Goal: Task Accomplishment & Management: Manage account settings

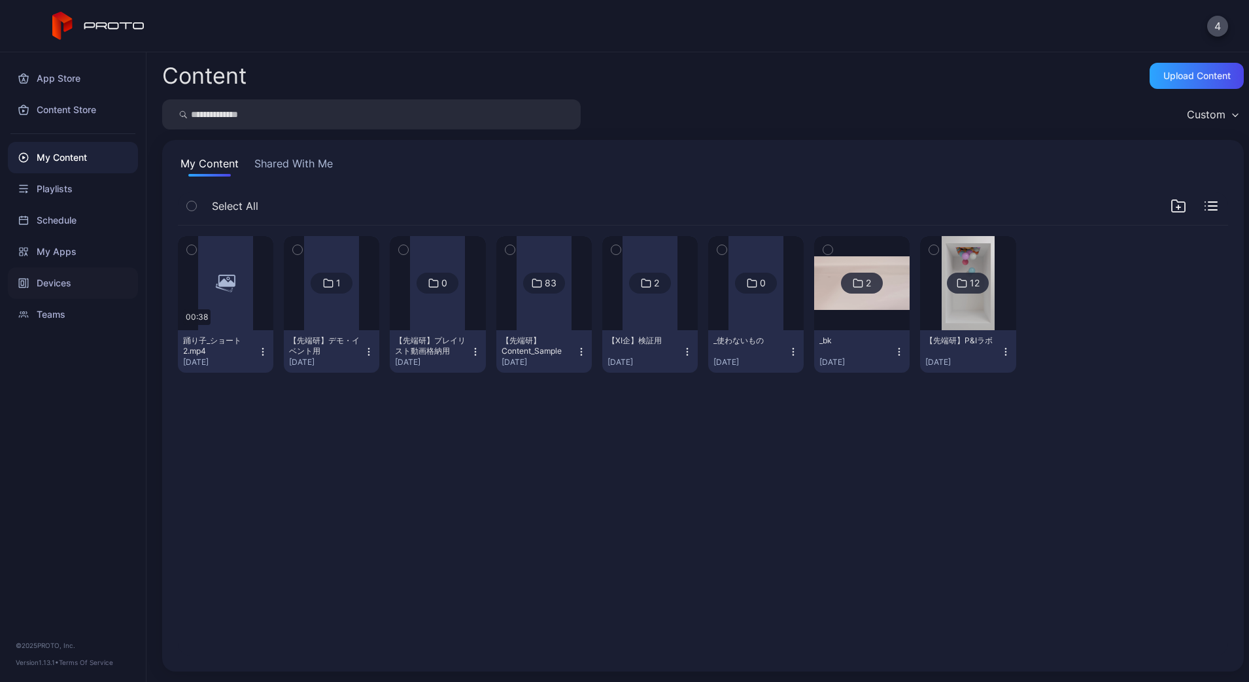
click at [56, 282] on div "Devices" at bounding box center [73, 282] width 130 height 31
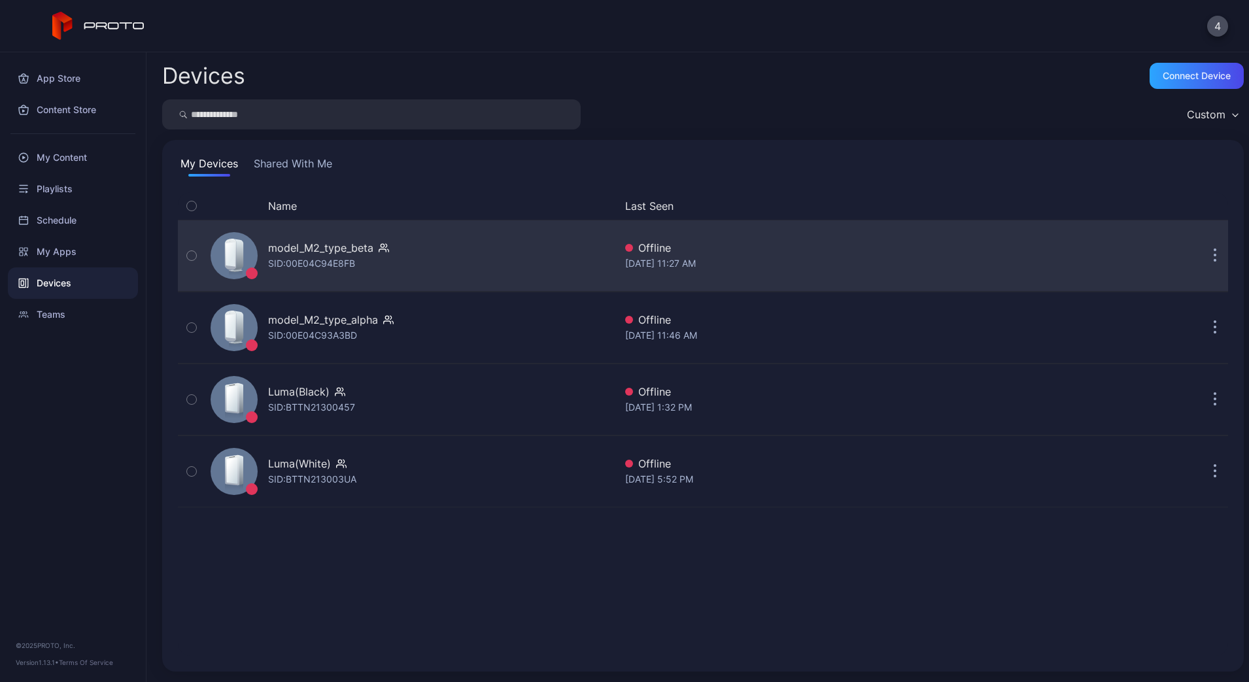
click at [1203, 254] on button "button" at bounding box center [1215, 256] width 26 height 26
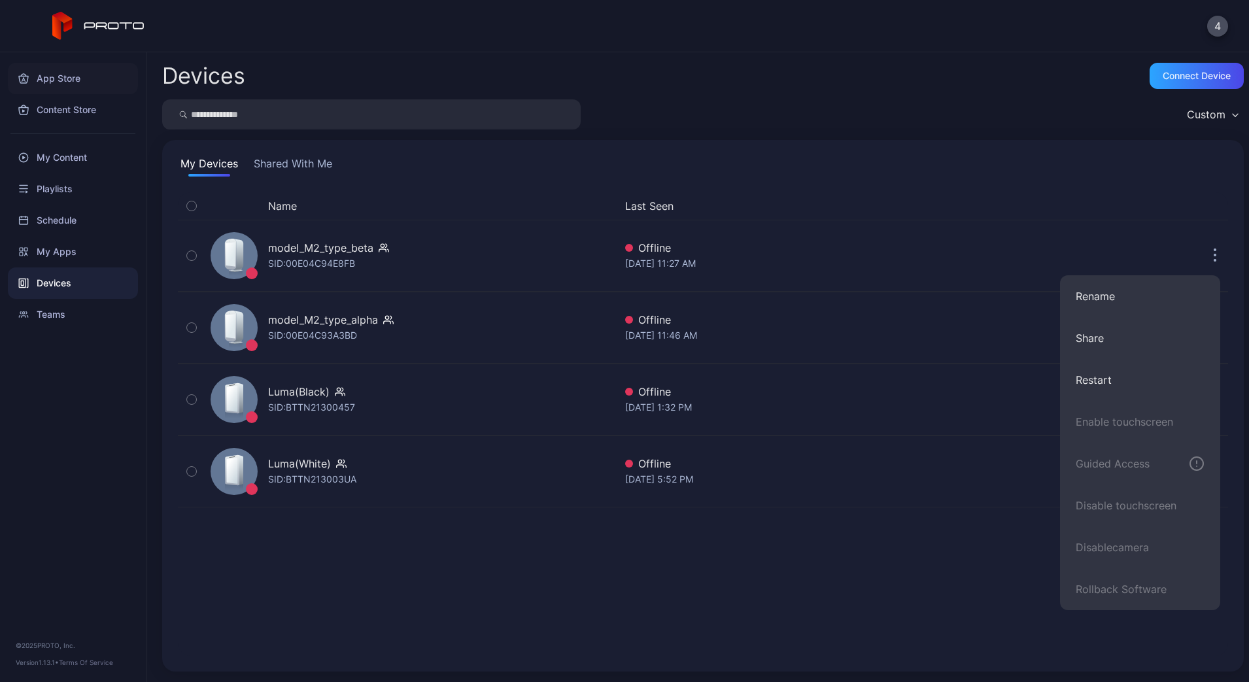
click at [71, 78] on div "App Store" at bounding box center [73, 78] width 130 height 31
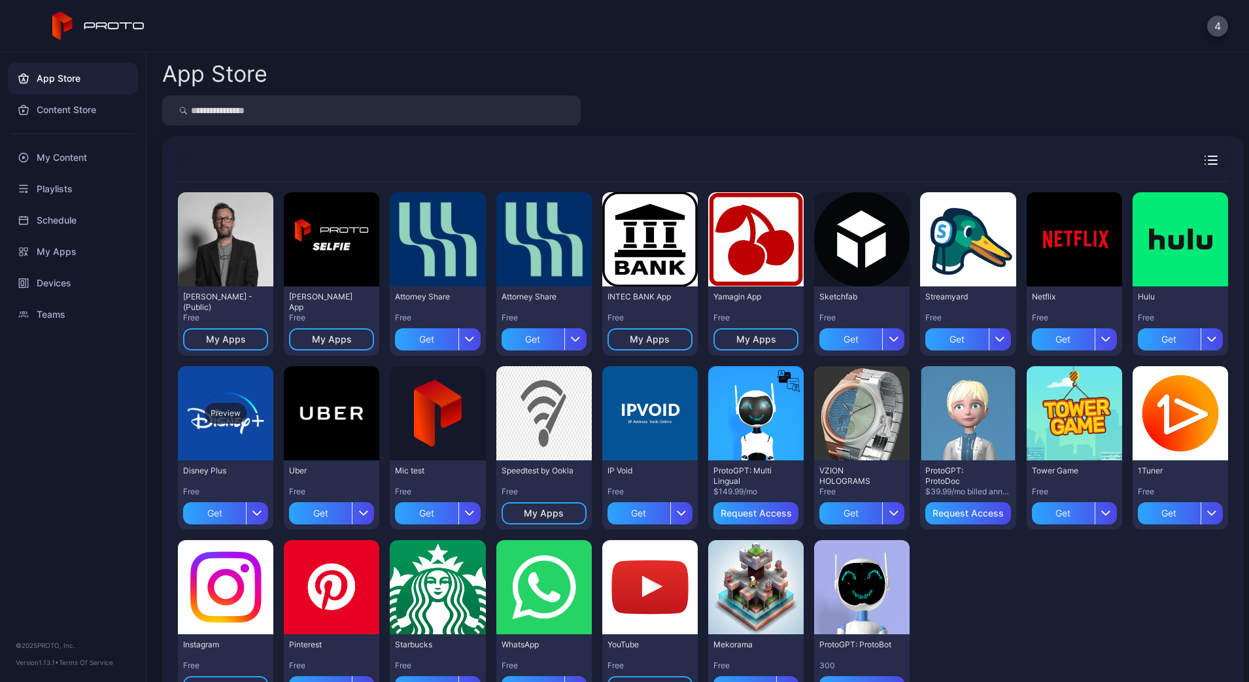
scroll to position [58, 0]
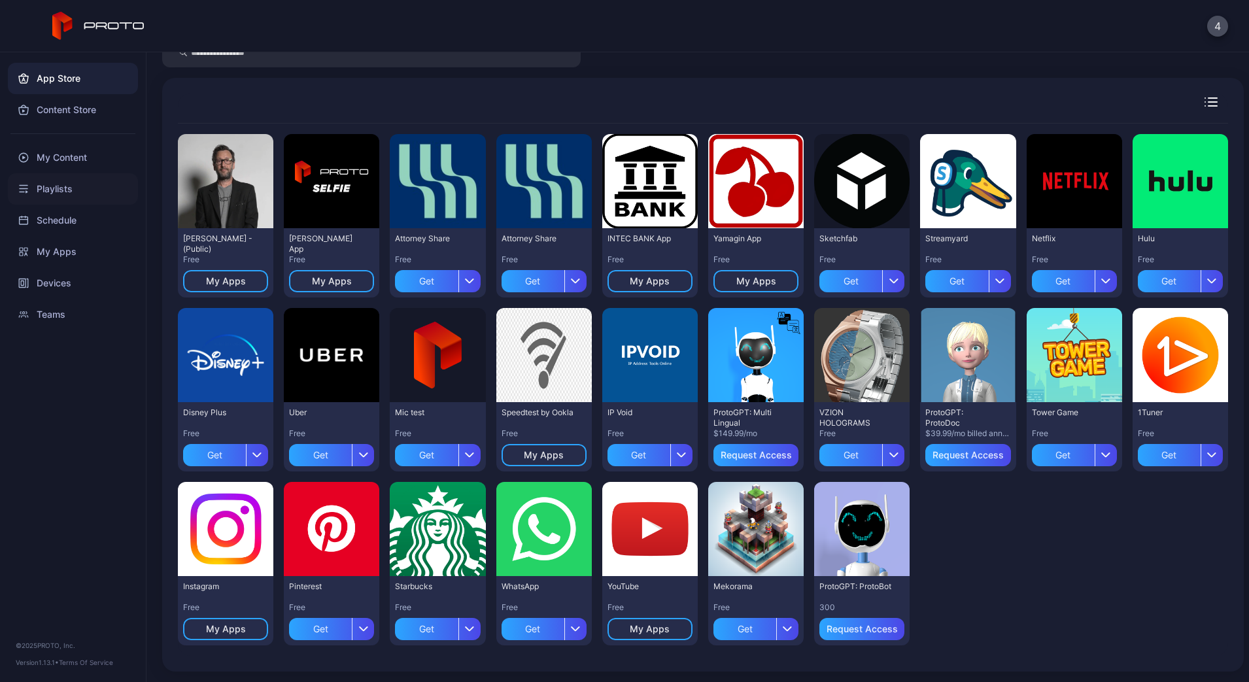
click at [53, 186] on div "Playlists" at bounding box center [73, 188] width 130 height 31
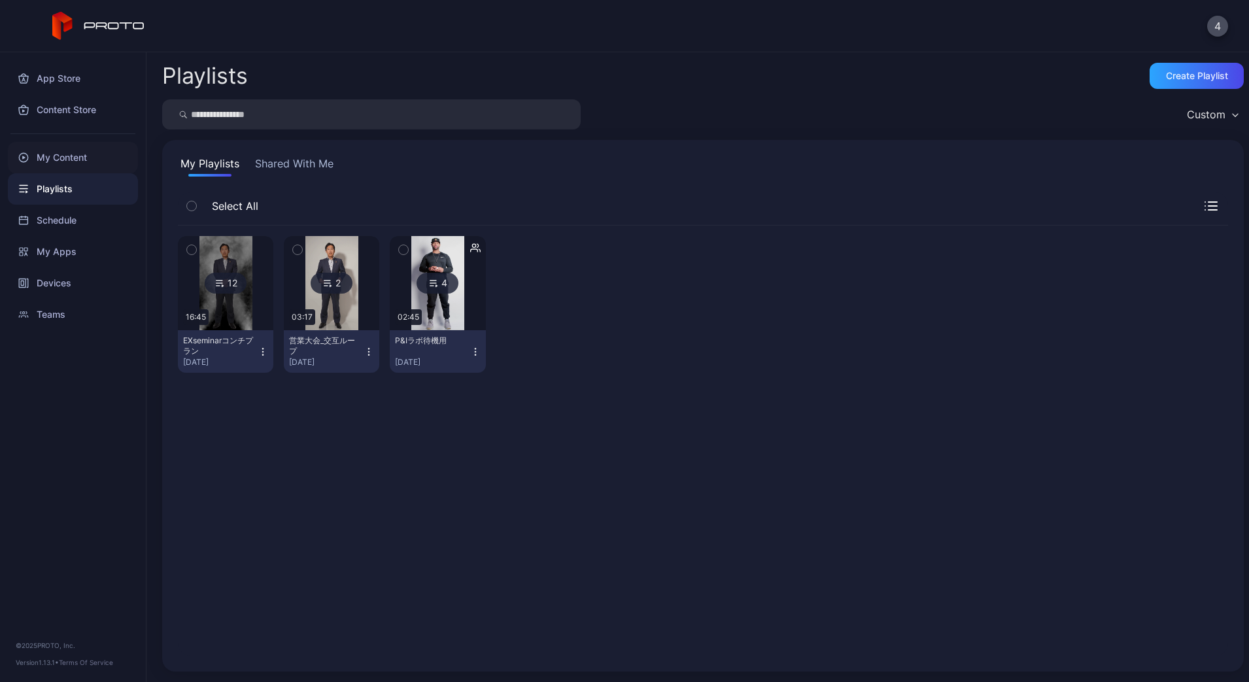
click at [54, 171] on div "My Content" at bounding box center [73, 157] width 130 height 31
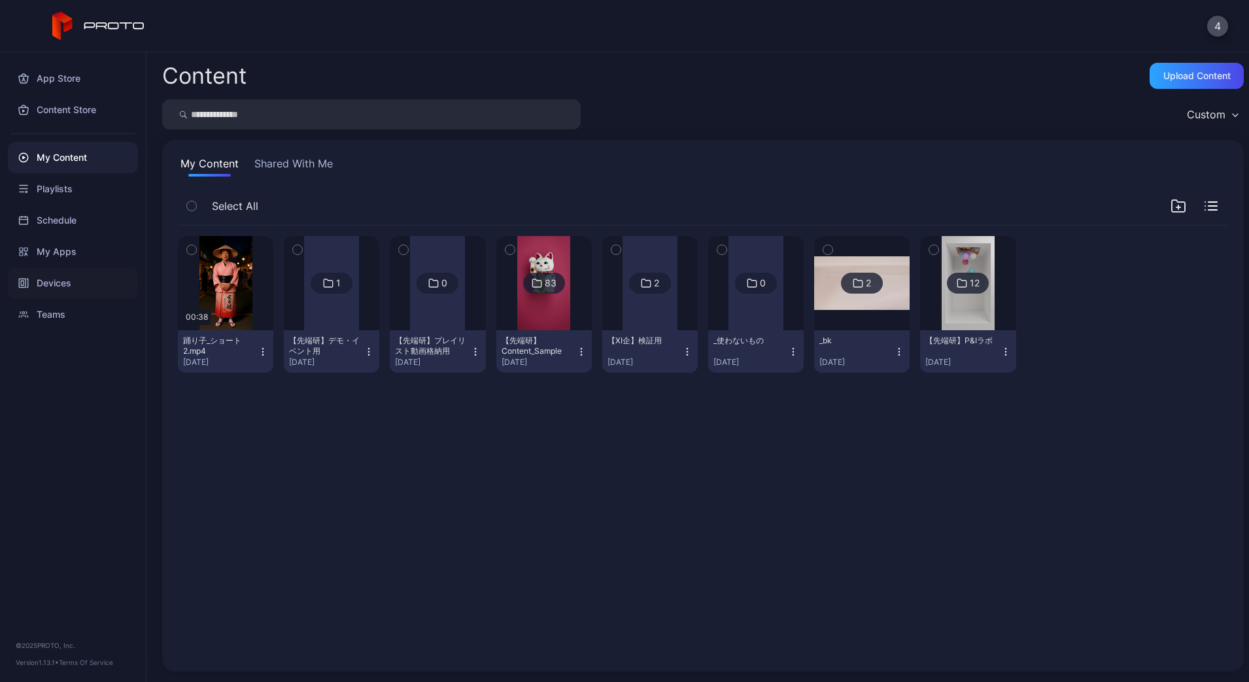
click at [36, 295] on div "Devices" at bounding box center [73, 282] width 130 height 31
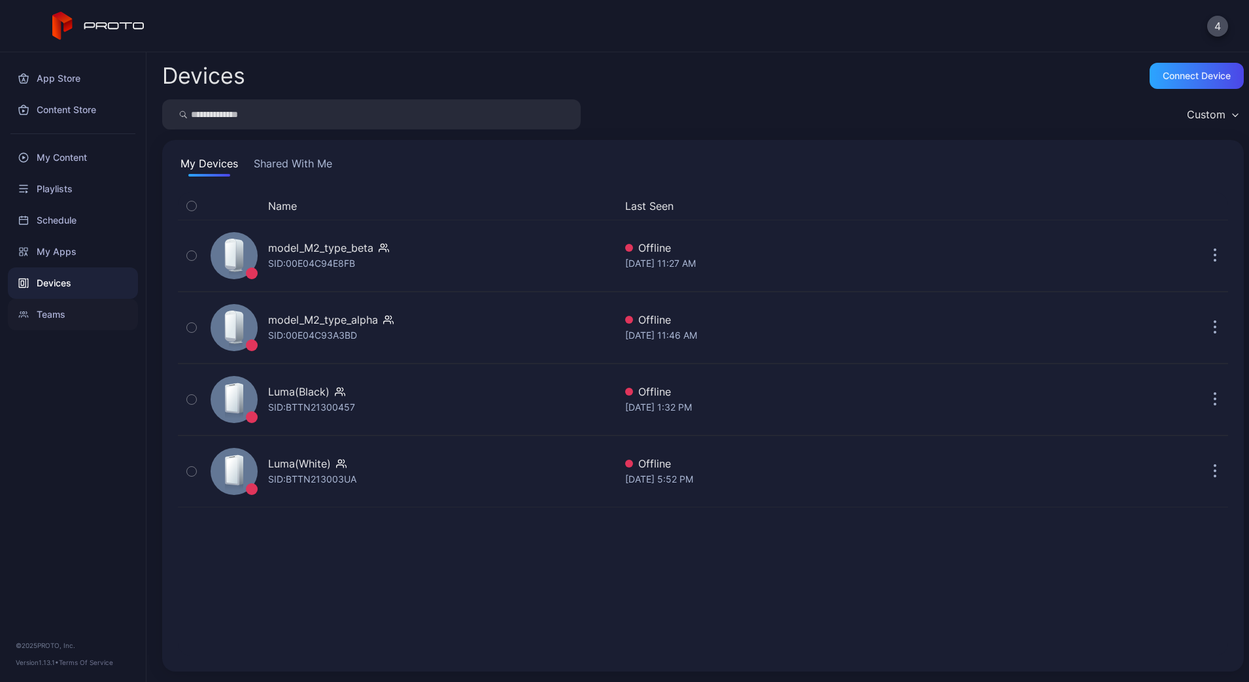
click at [79, 309] on div "Teams" at bounding box center [73, 314] width 130 height 31
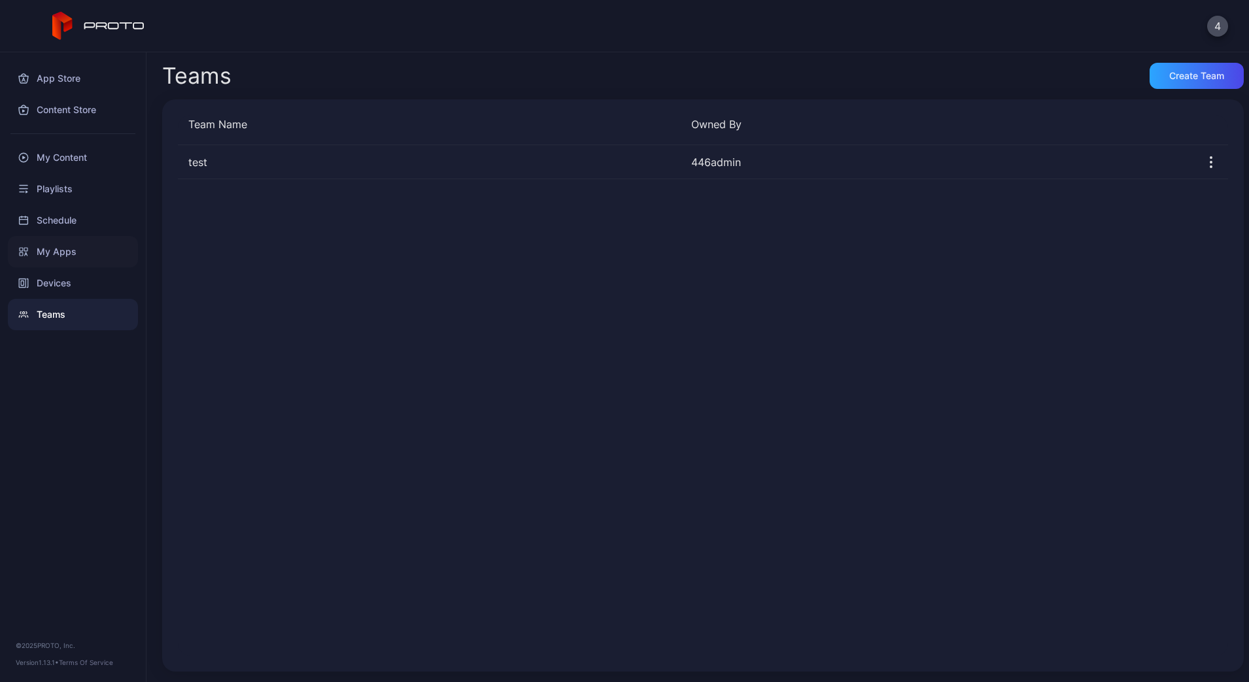
click at [84, 248] on div "My Apps" at bounding box center [73, 251] width 130 height 31
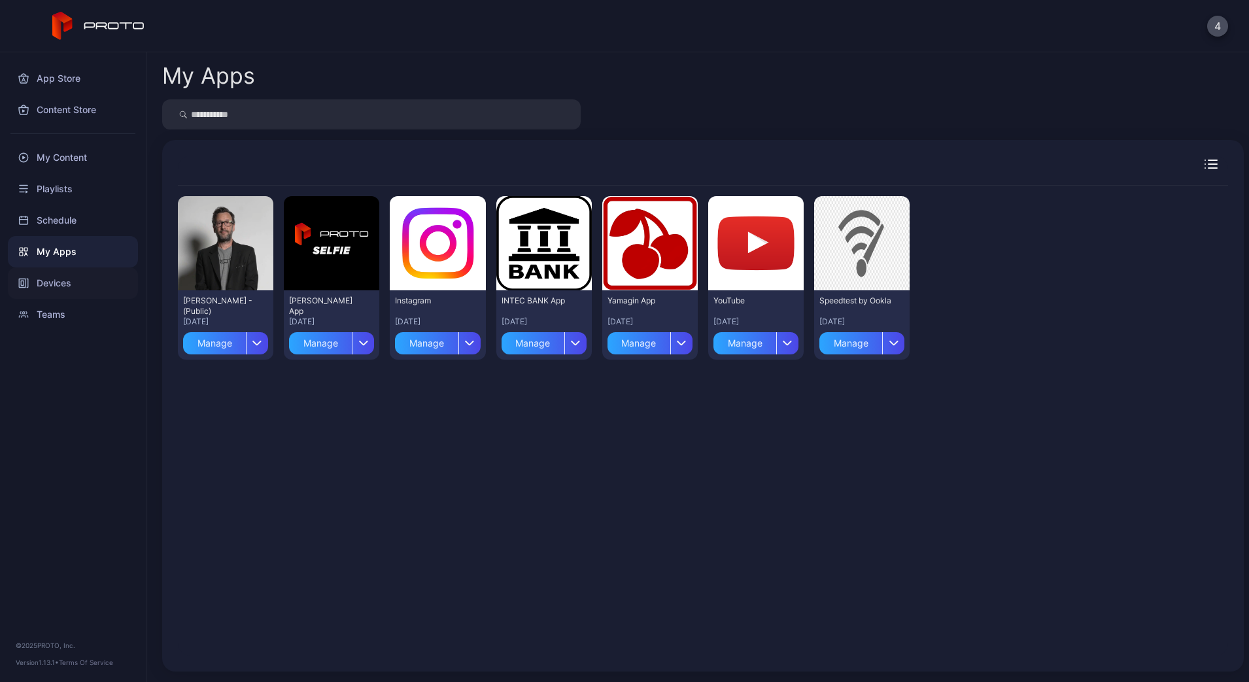
click at [53, 287] on div "Devices" at bounding box center [73, 282] width 130 height 31
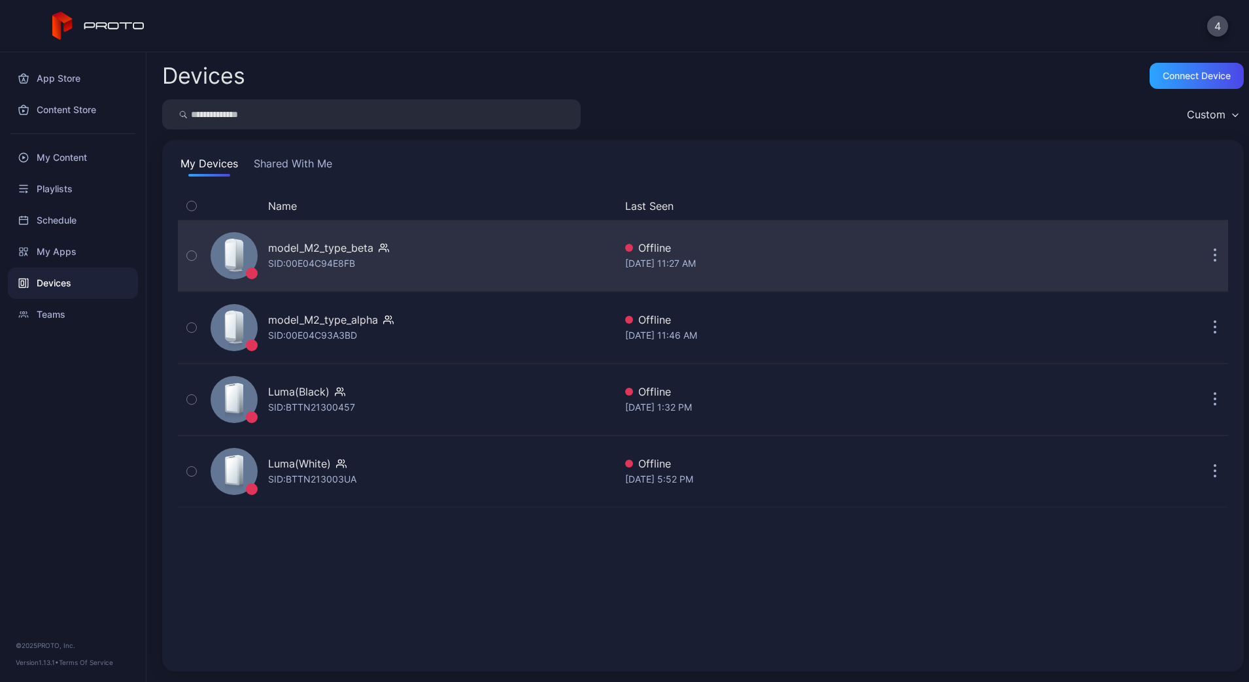
click at [1208, 267] on button "button" at bounding box center [1215, 256] width 26 height 26
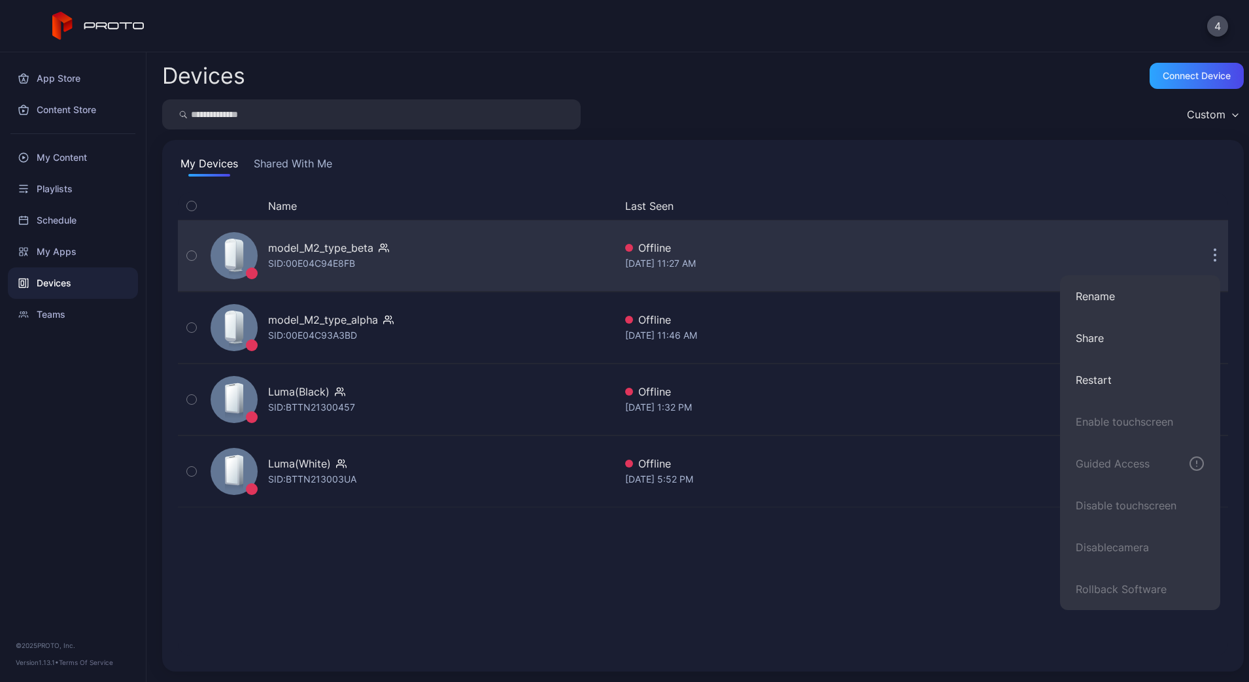
click at [328, 275] on div "model_M2_type_beta SID: 00E04C94E8FB" at bounding box center [409, 255] width 409 height 65
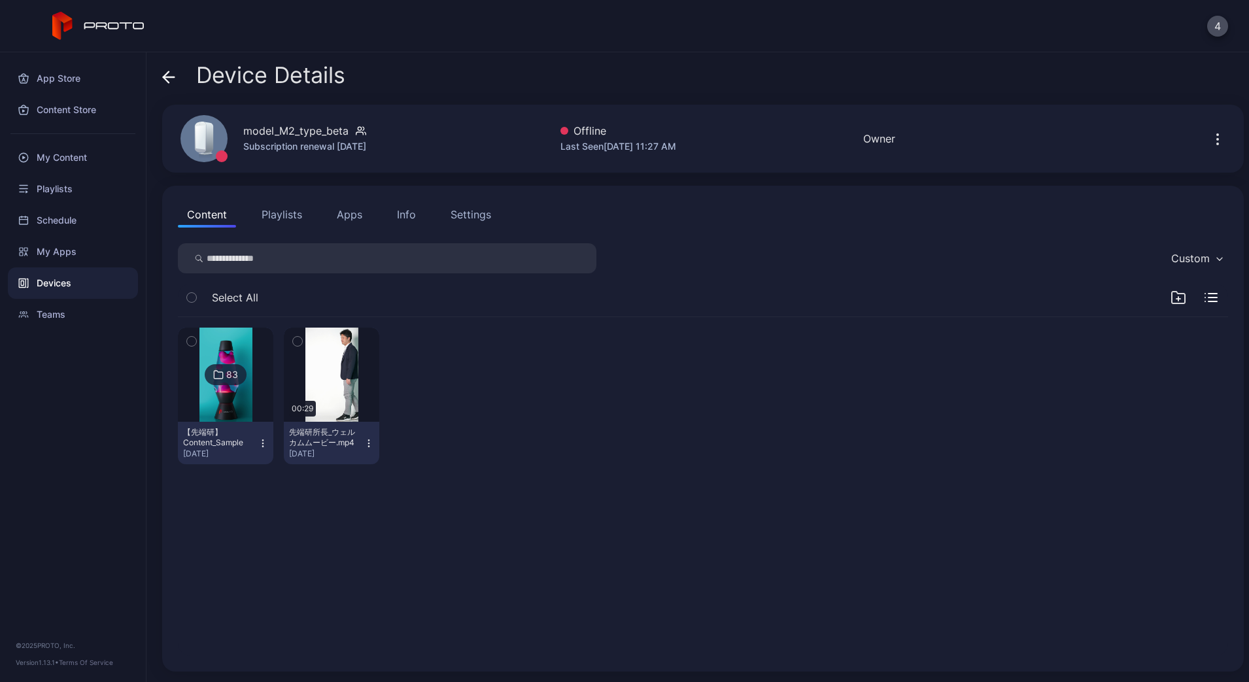
click at [271, 216] on button "Playlists" at bounding box center [281, 214] width 59 height 26
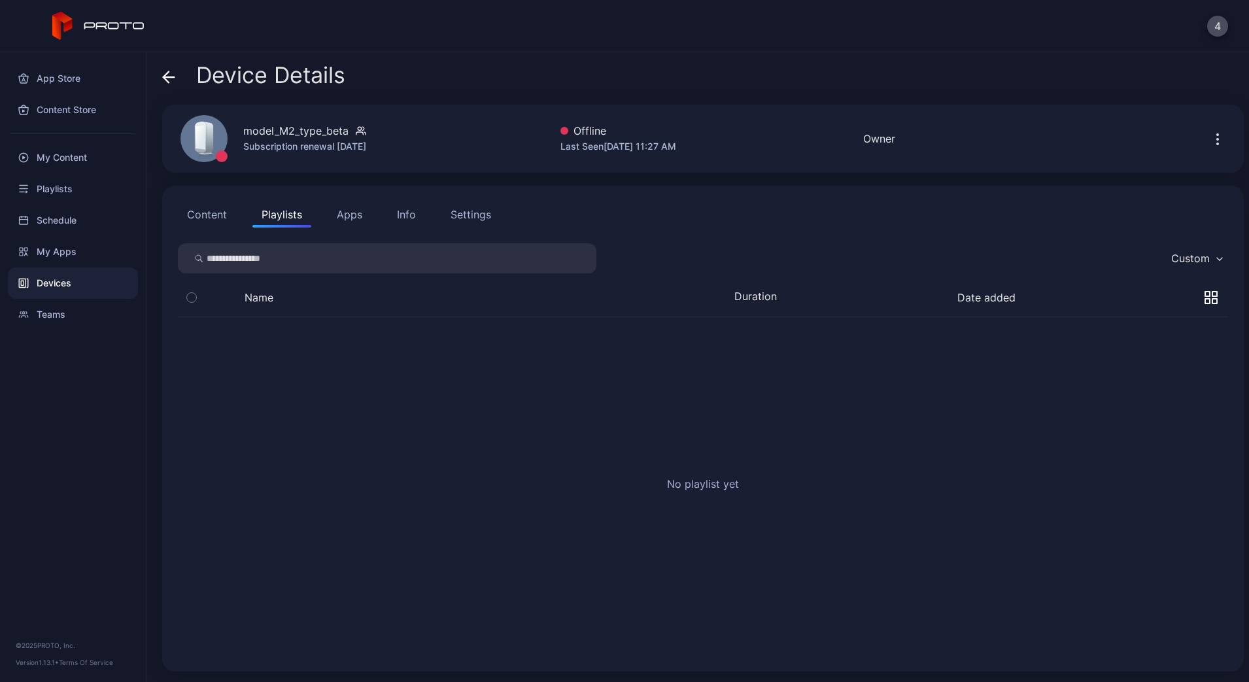
click at [356, 225] on button "Apps" at bounding box center [350, 214] width 44 height 26
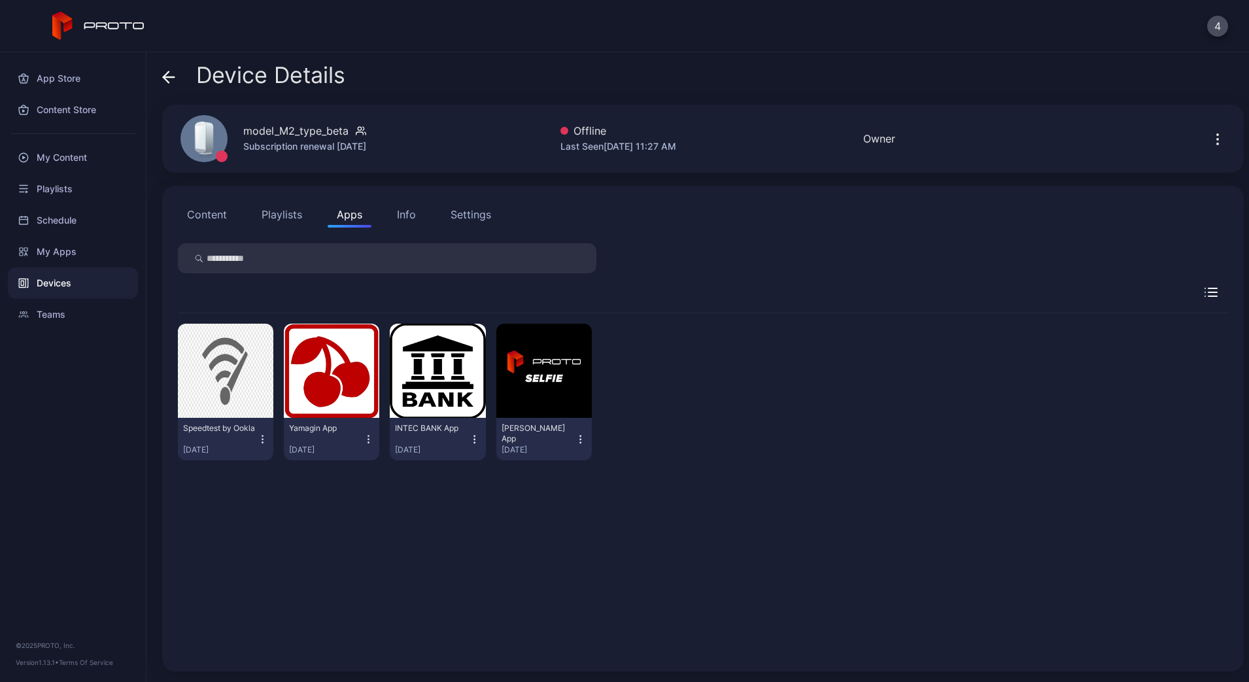
drag, startPoint x: 411, startPoint y: 223, endPoint x: 421, endPoint y: 223, distance: 10.5
click at [412, 223] on button "Info" at bounding box center [406, 214] width 37 height 26
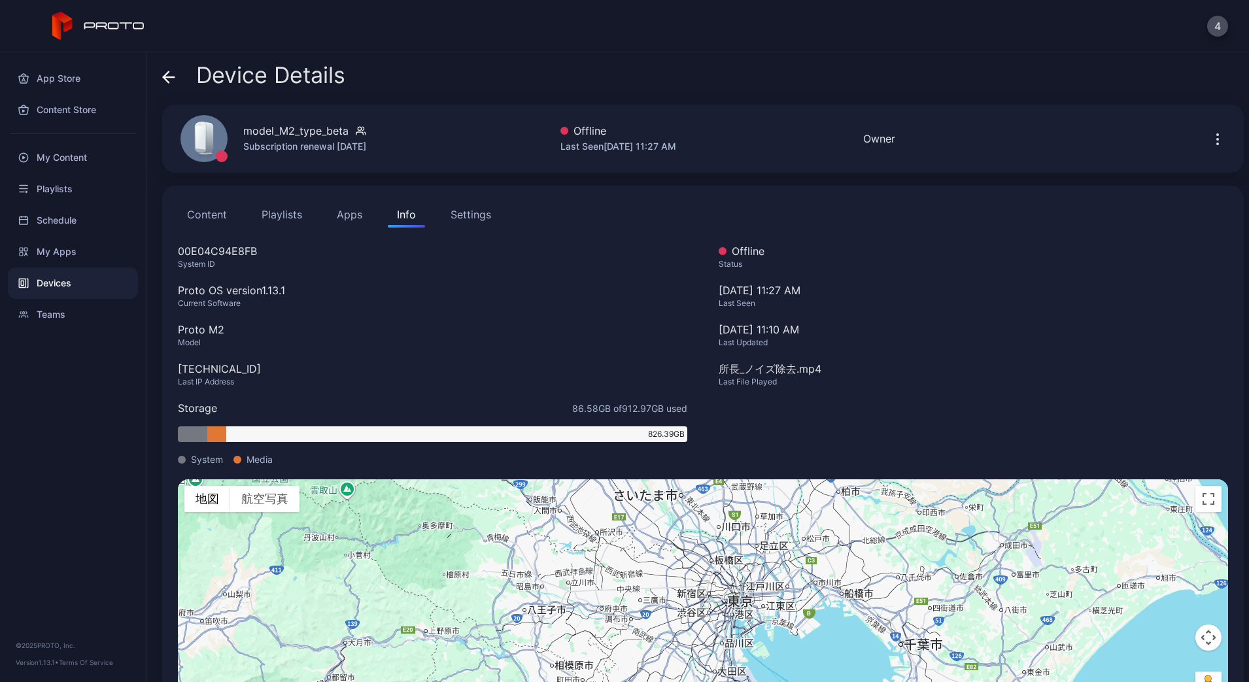
scroll to position [58, 0]
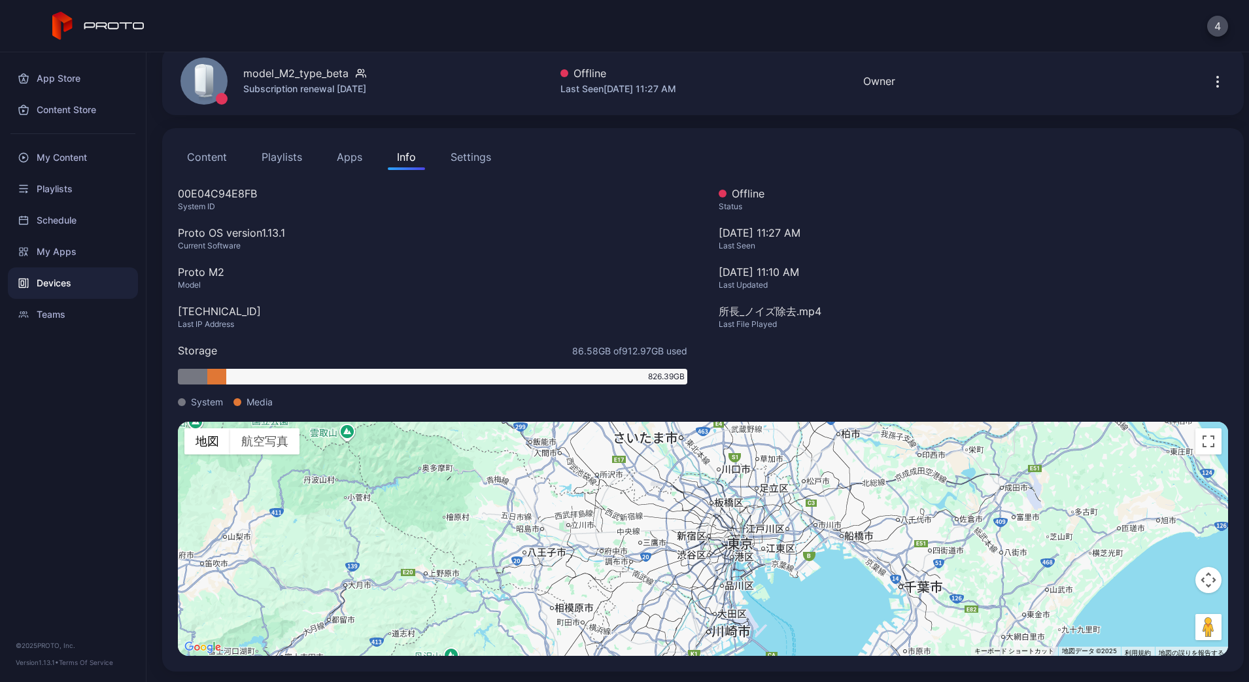
click at [470, 163] on div "Settings" at bounding box center [471, 157] width 41 height 16
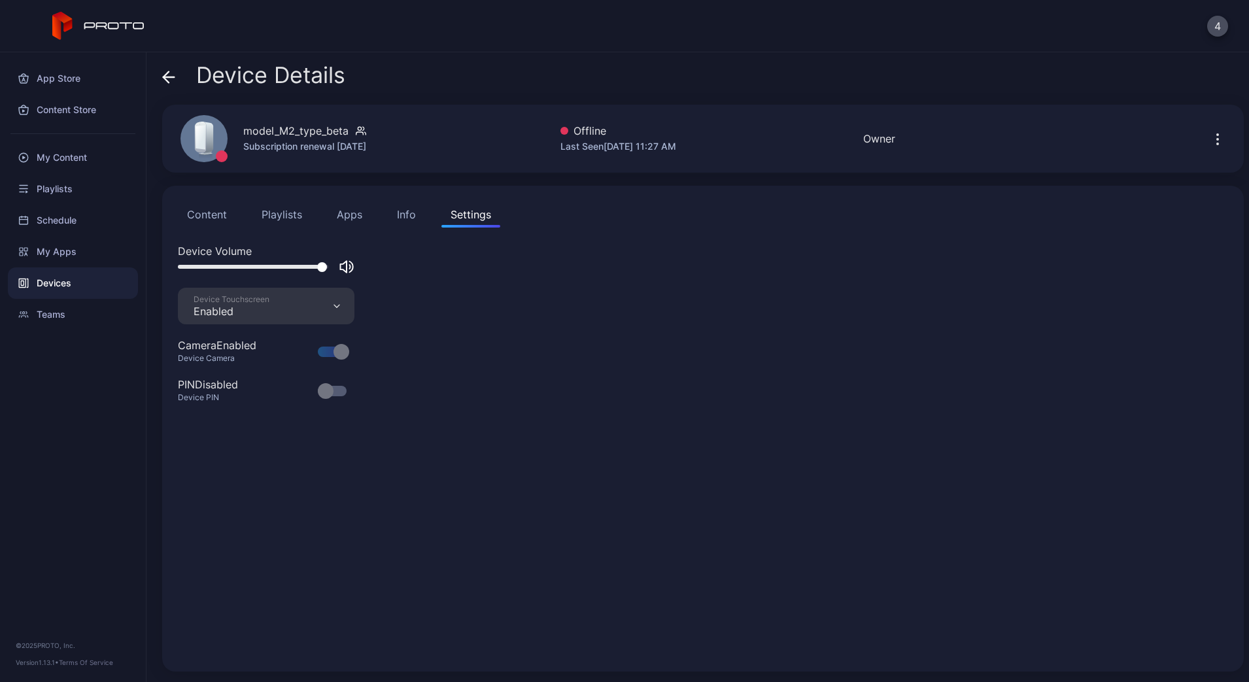
click at [394, 208] on button "Info" at bounding box center [406, 214] width 37 height 26
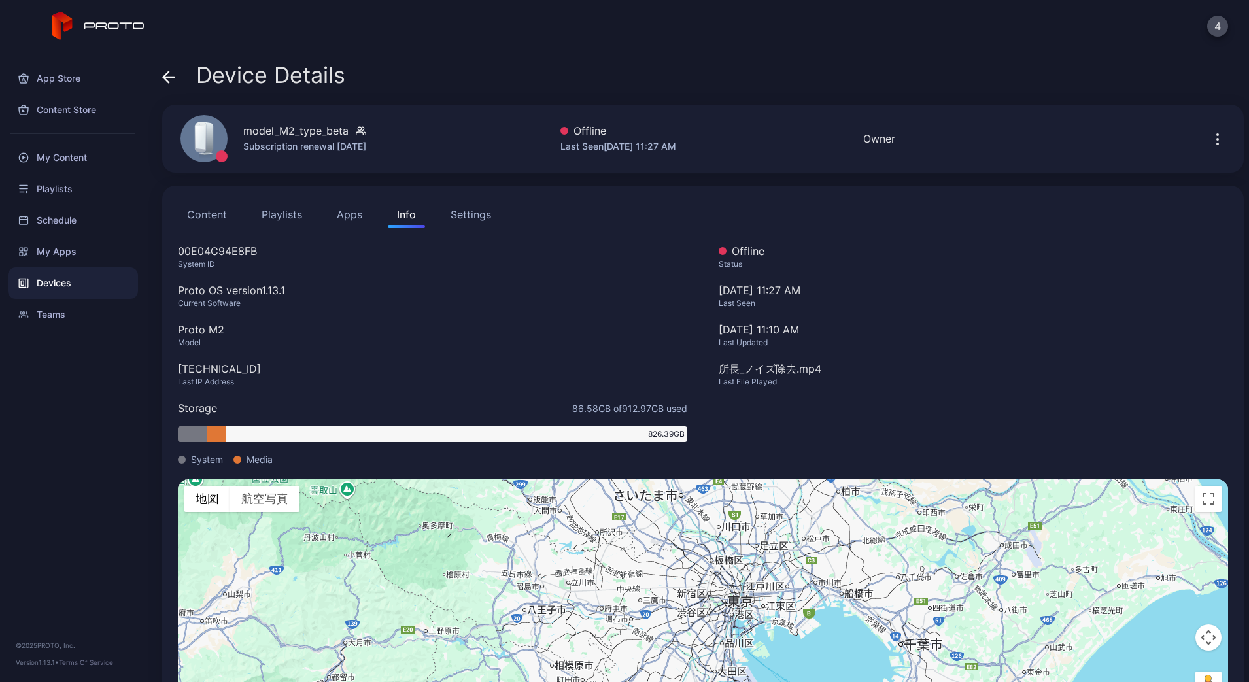
click at [281, 211] on button "Playlists" at bounding box center [281, 214] width 59 height 26
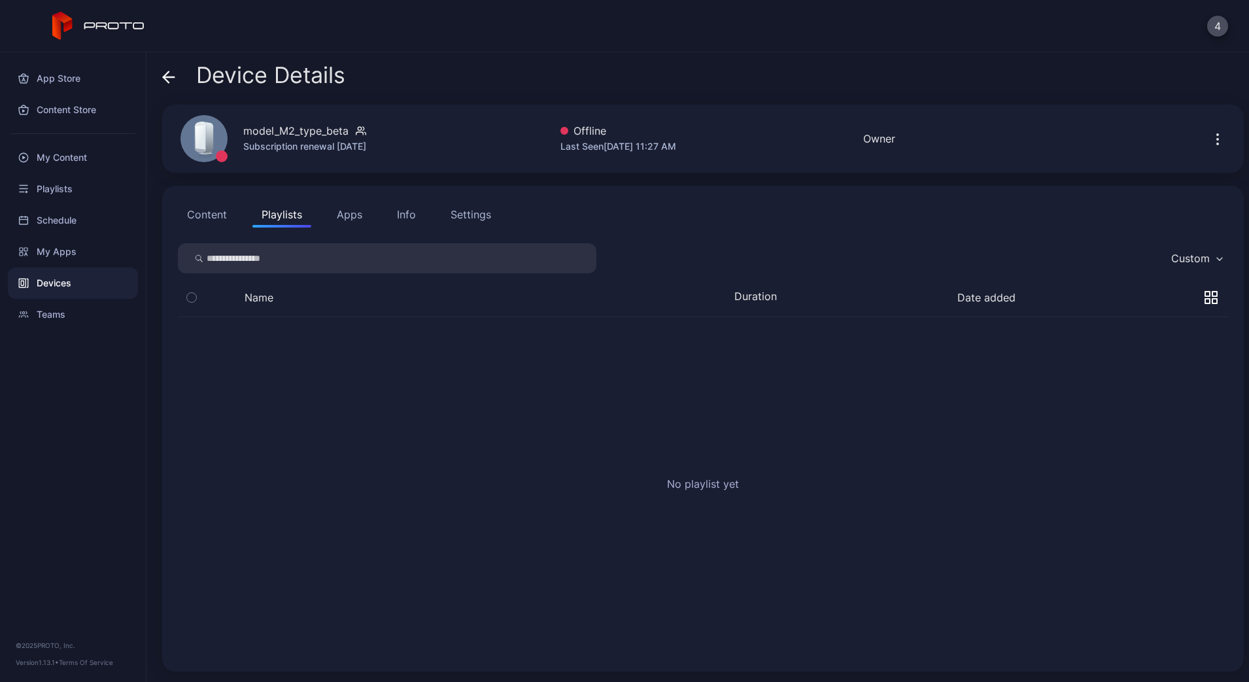
click at [200, 222] on button "Content" at bounding box center [207, 214] width 58 height 26
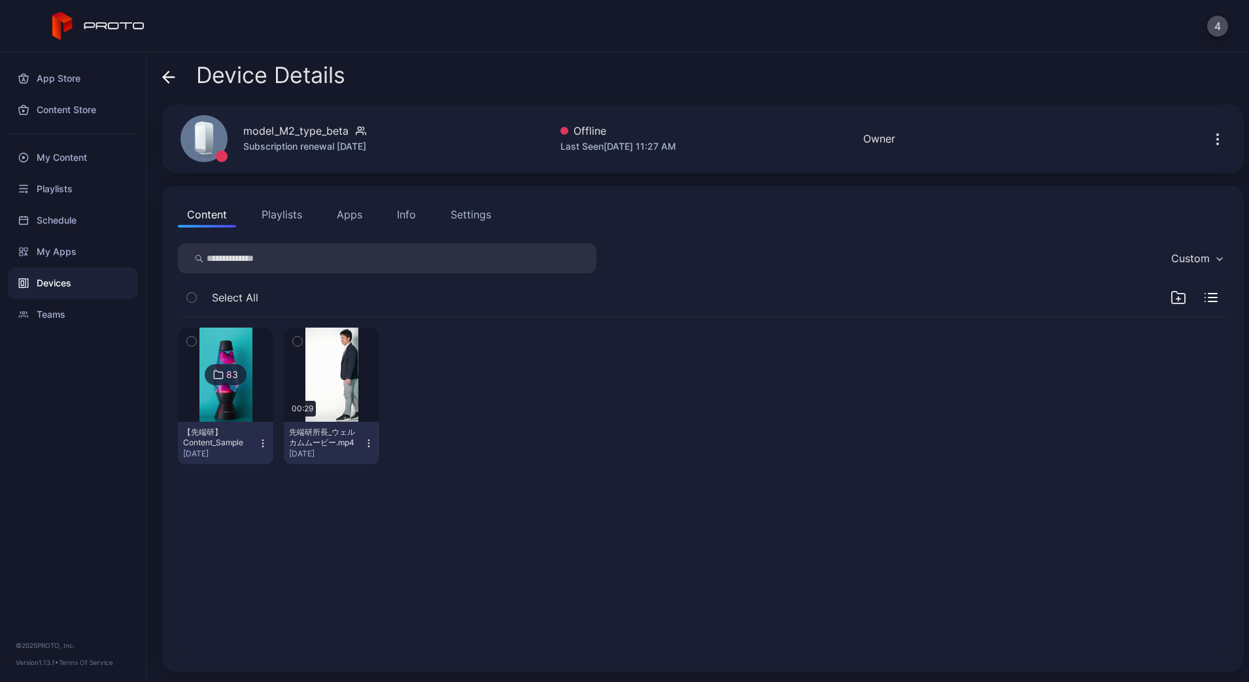
click at [487, 216] on div "Settings" at bounding box center [471, 215] width 41 height 16
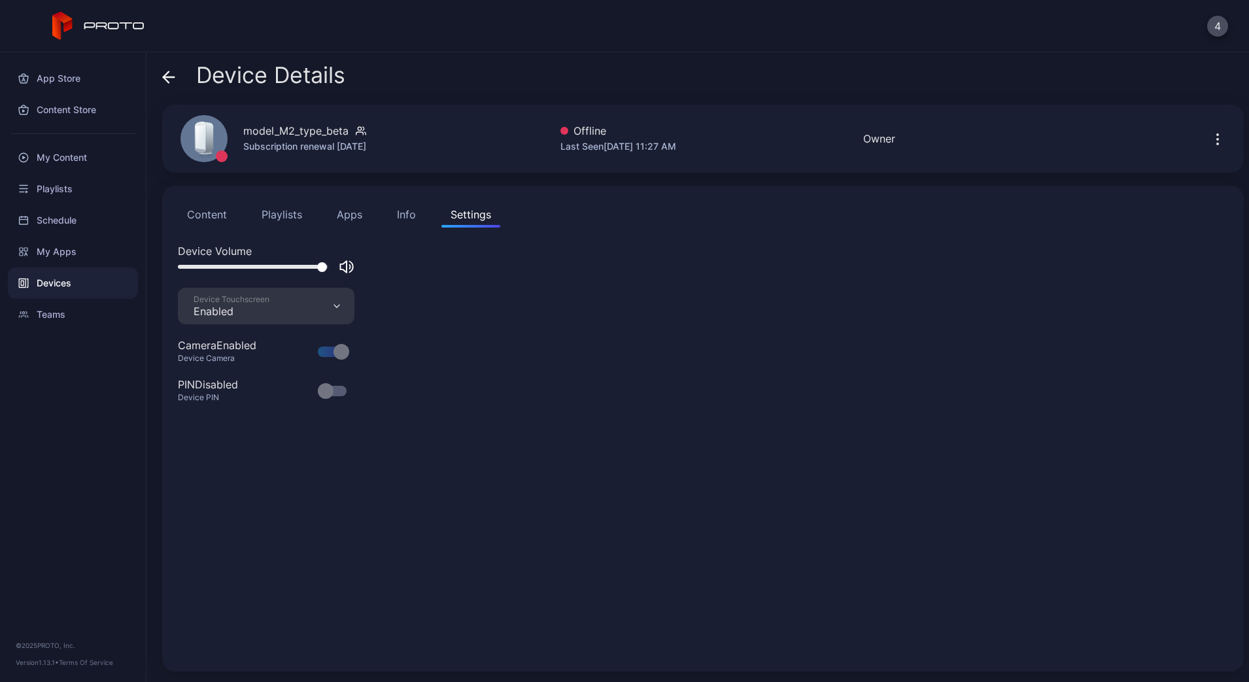
click at [1212, 143] on button "button" at bounding box center [1217, 139] width 21 height 26
click at [41, 313] on div "Teams" at bounding box center [73, 314] width 130 height 31
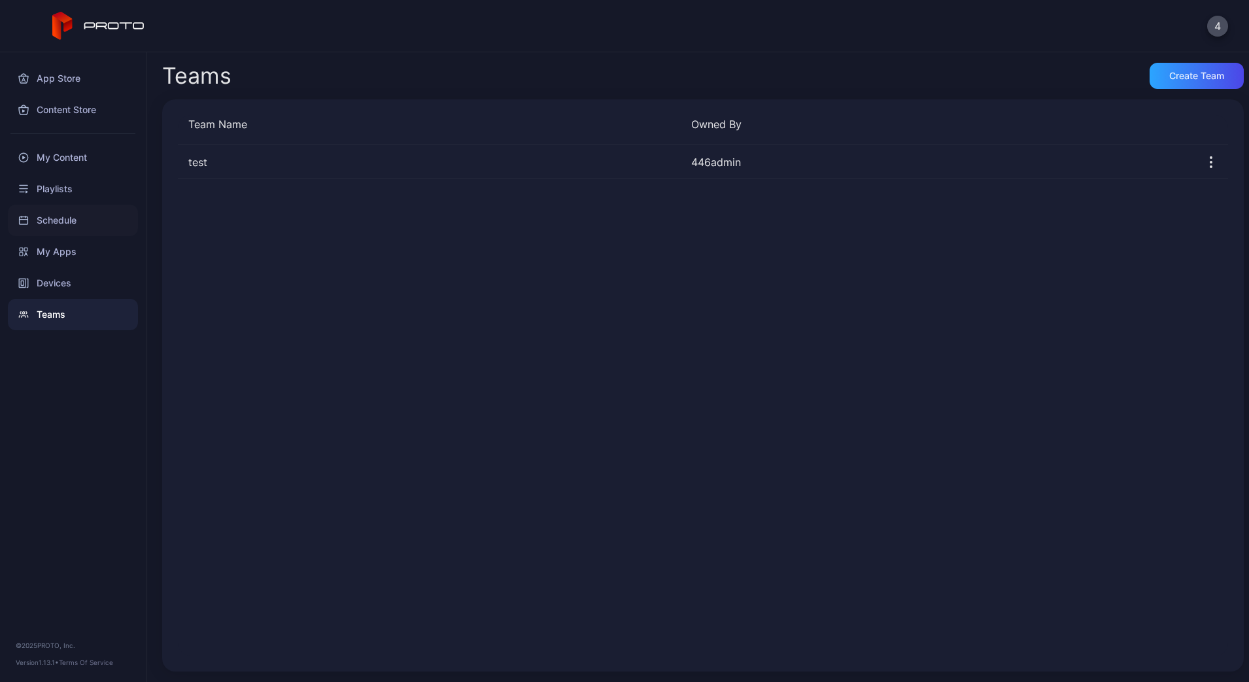
click at [52, 233] on div "Schedule" at bounding box center [73, 220] width 130 height 31
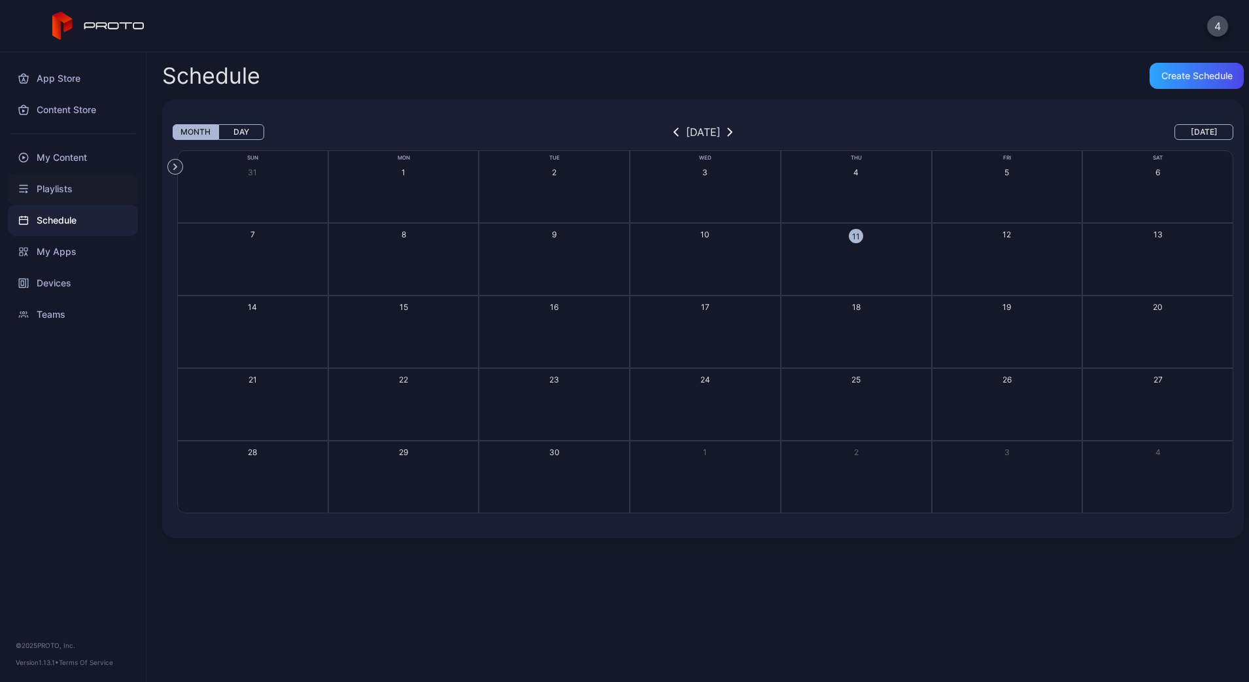
click at [61, 194] on div "Playlists" at bounding box center [73, 188] width 130 height 31
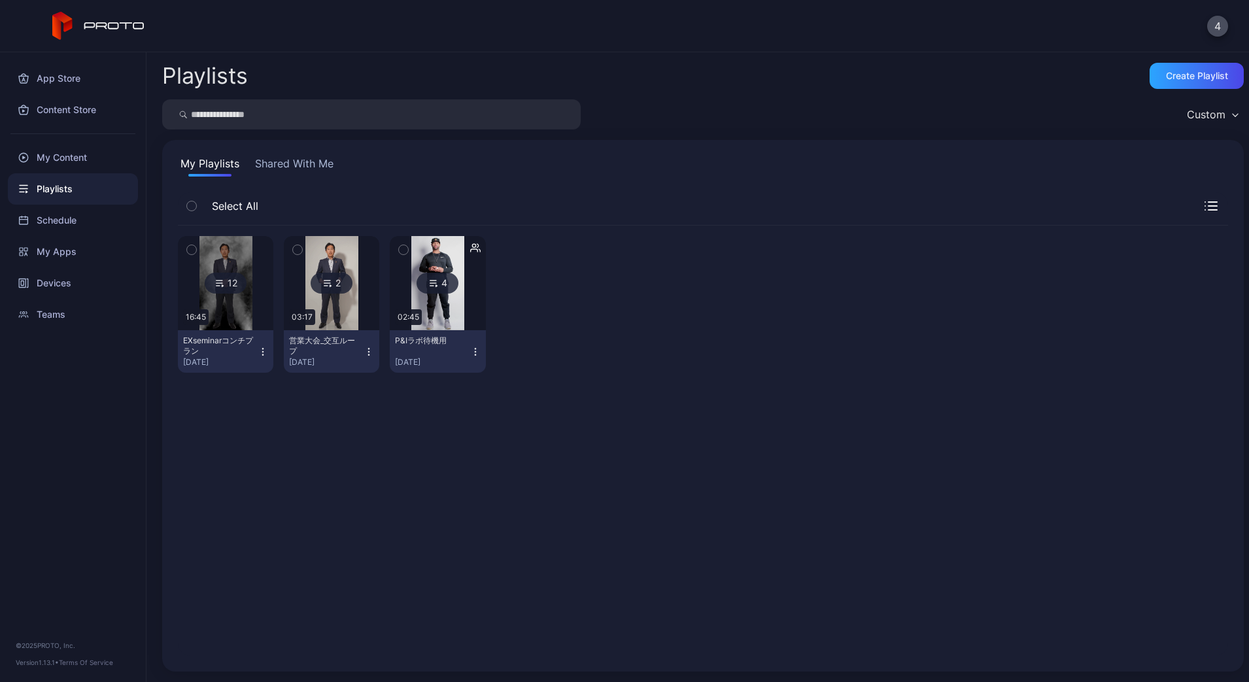
click at [288, 169] on button "Shared With Me" at bounding box center [294, 166] width 84 height 21
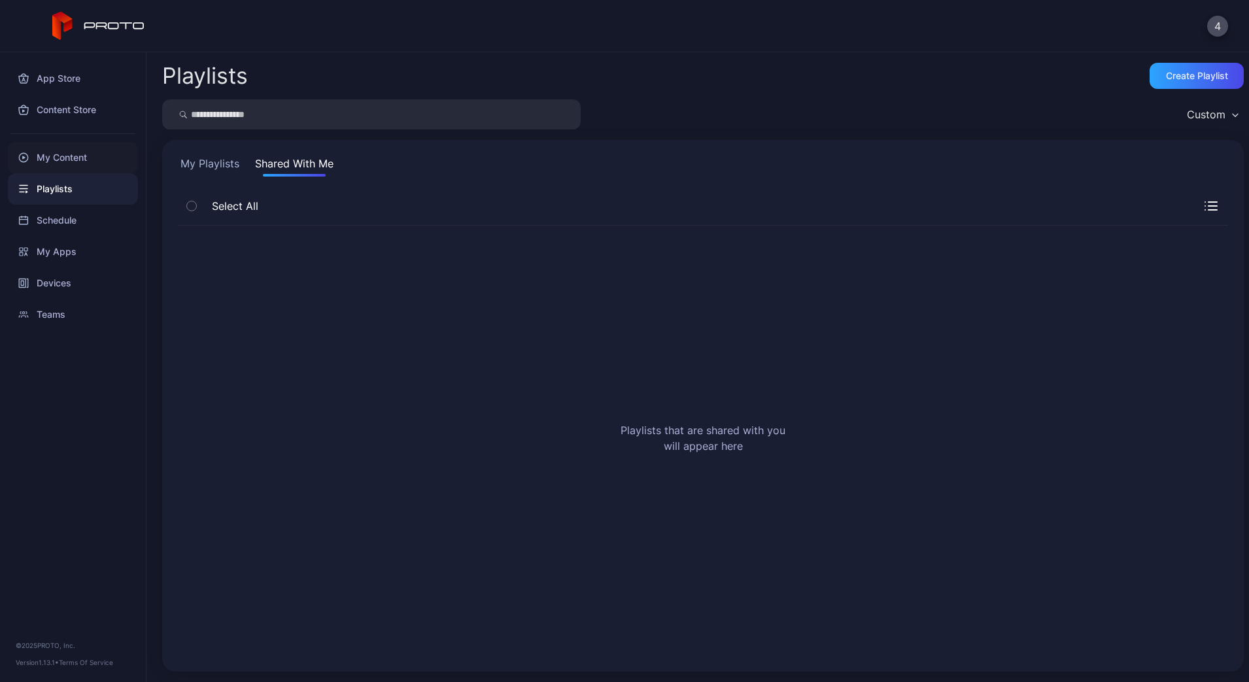
click at [24, 148] on div "My Content" at bounding box center [73, 157] width 130 height 31
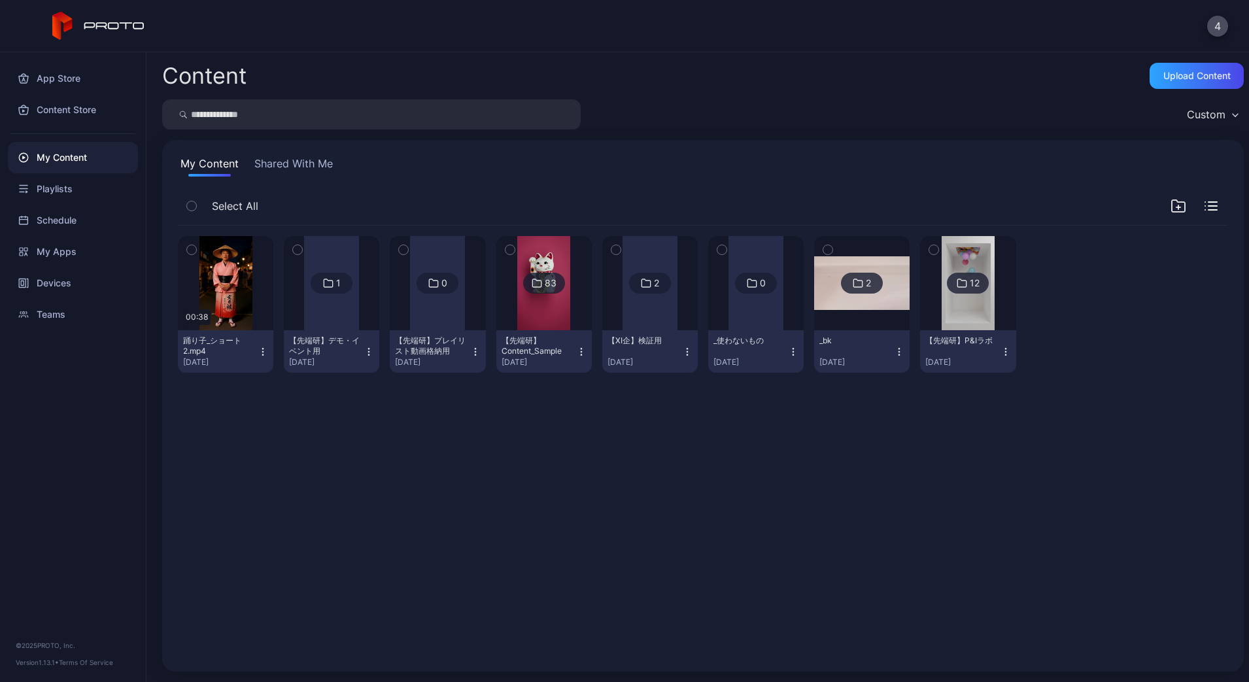
click at [85, 33] on icon at bounding box center [98, 26] width 93 height 29
click at [1227, 29] on button "4" at bounding box center [1217, 26] width 21 height 21
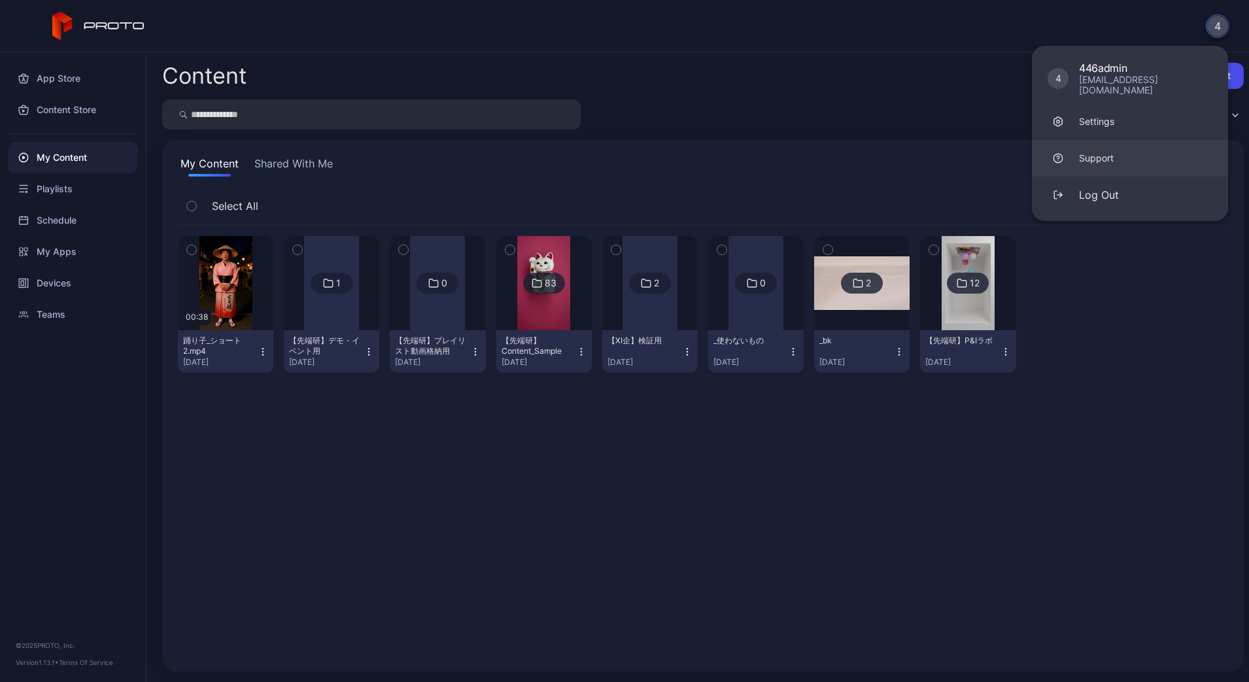
click at [1082, 152] on div "Support" at bounding box center [1096, 158] width 35 height 13
click at [1106, 103] on link "Settings" at bounding box center [1130, 121] width 196 height 37
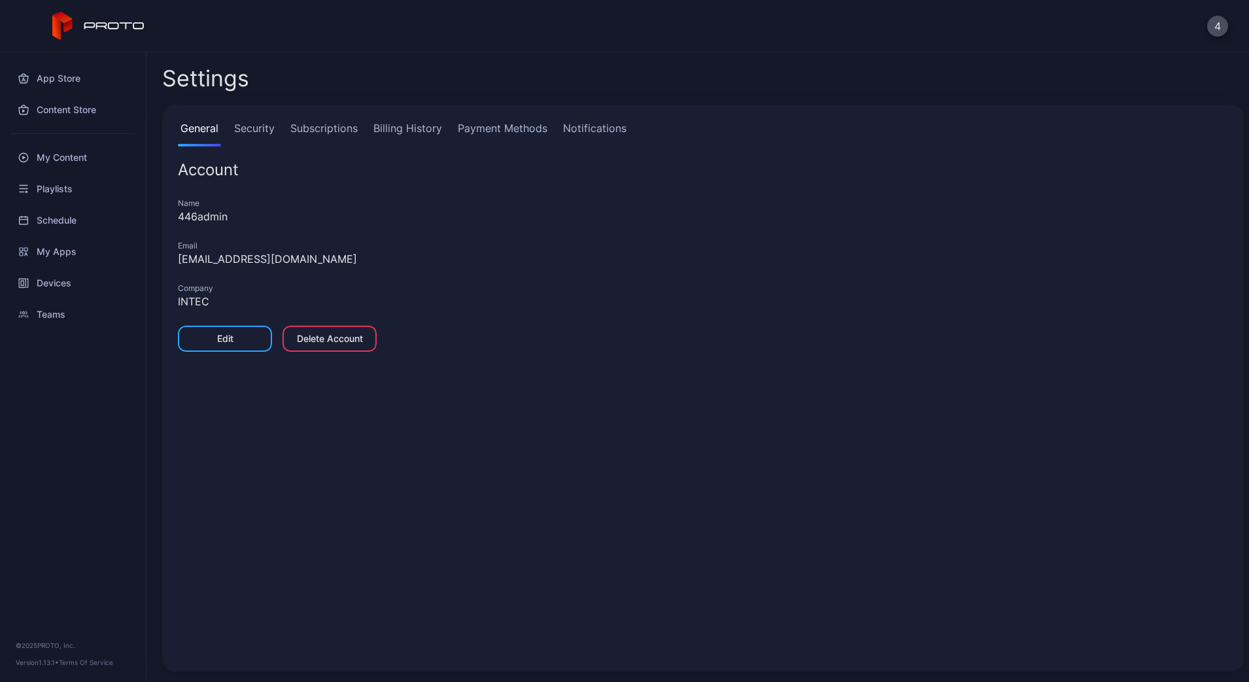
click at [266, 126] on link "Security" at bounding box center [255, 133] width 46 height 26
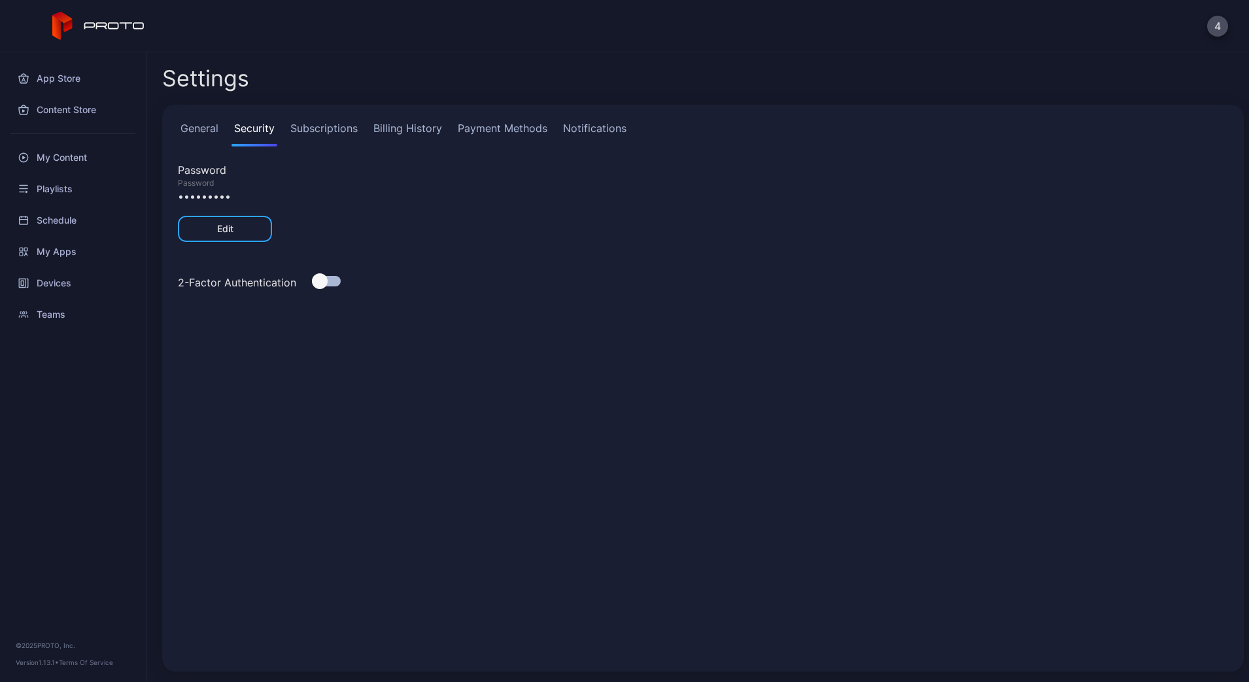
click at [320, 128] on link "Subscriptions" at bounding box center [324, 133] width 73 height 26
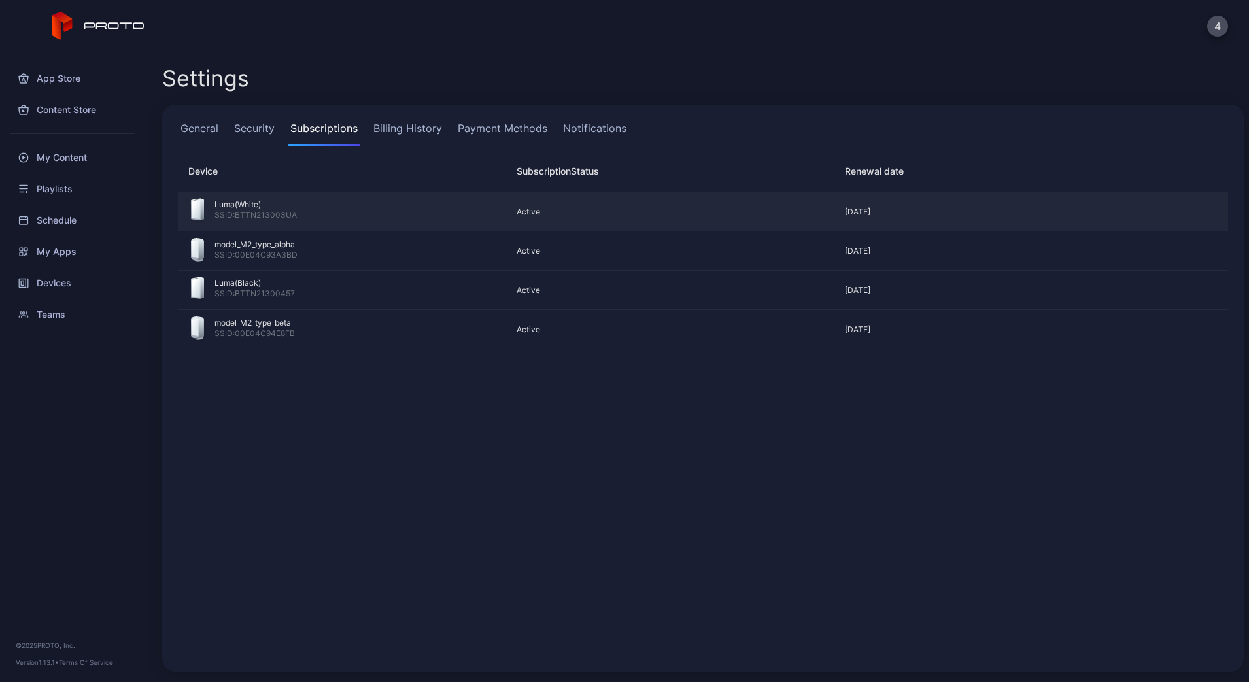
click at [329, 210] on div "Luma(White) SSID: BTTN213003UA" at bounding box center [342, 211] width 302 height 27
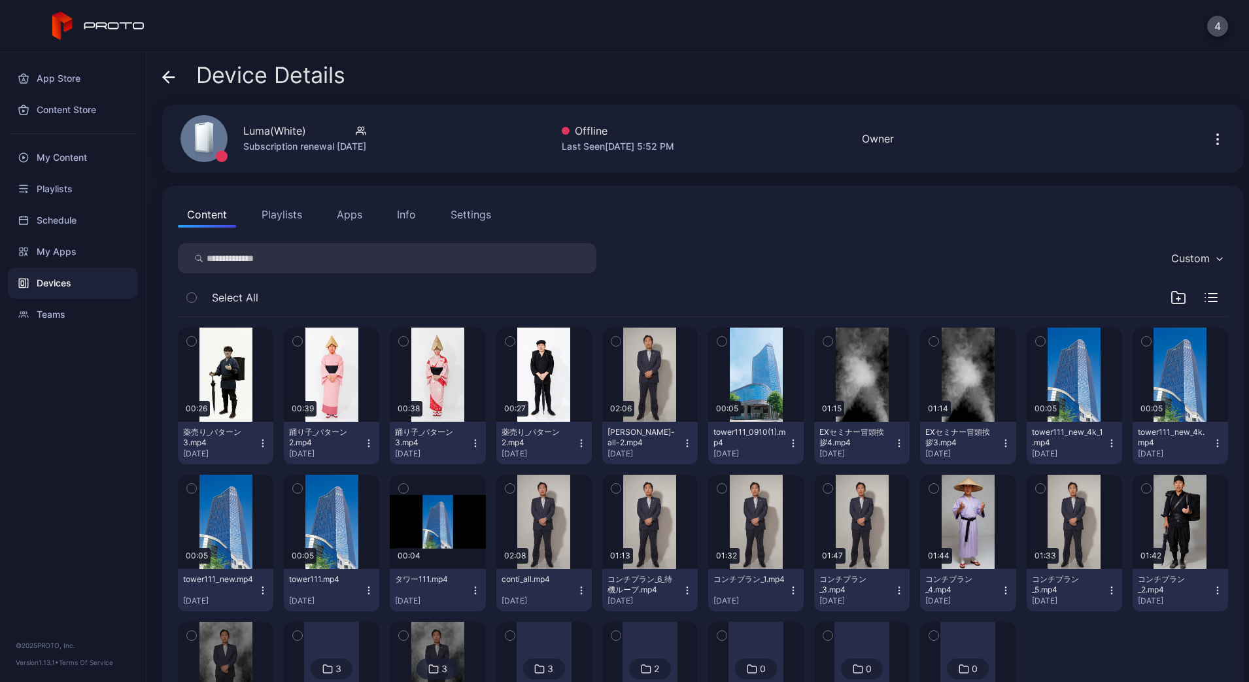
click at [179, 88] on div "Device Details" at bounding box center [253, 78] width 183 height 31
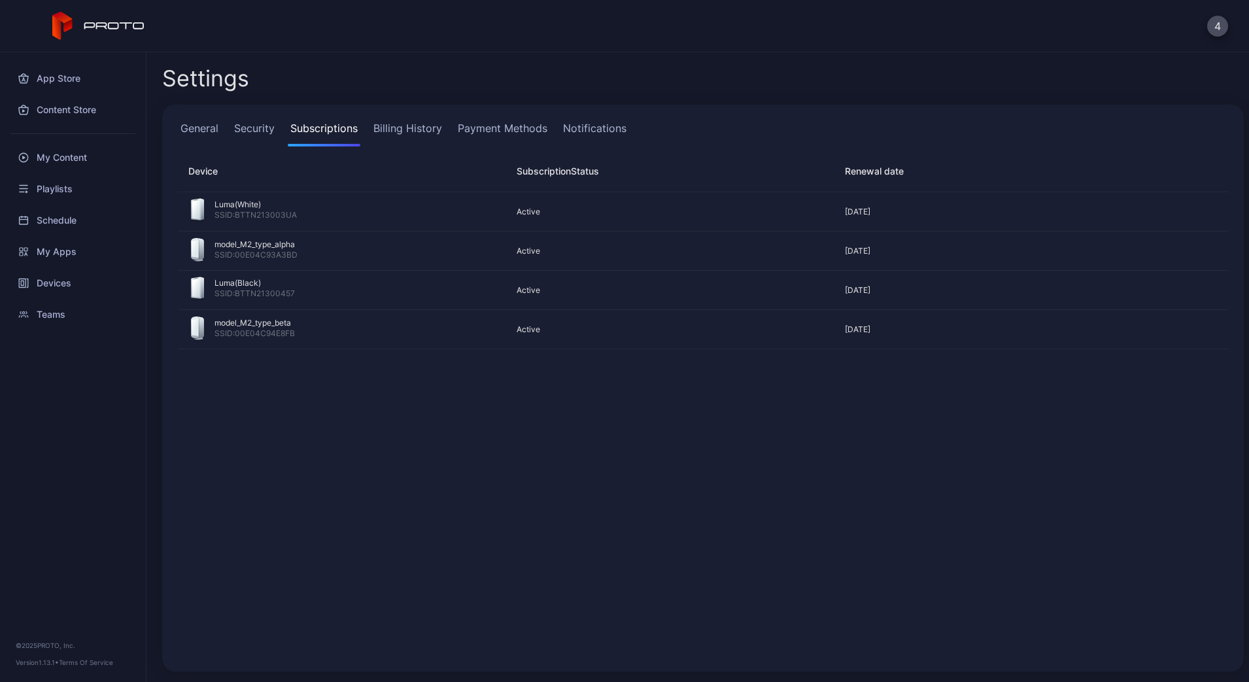
click at [413, 129] on link "Billing History" at bounding box center [408, 133] width 74 height 26
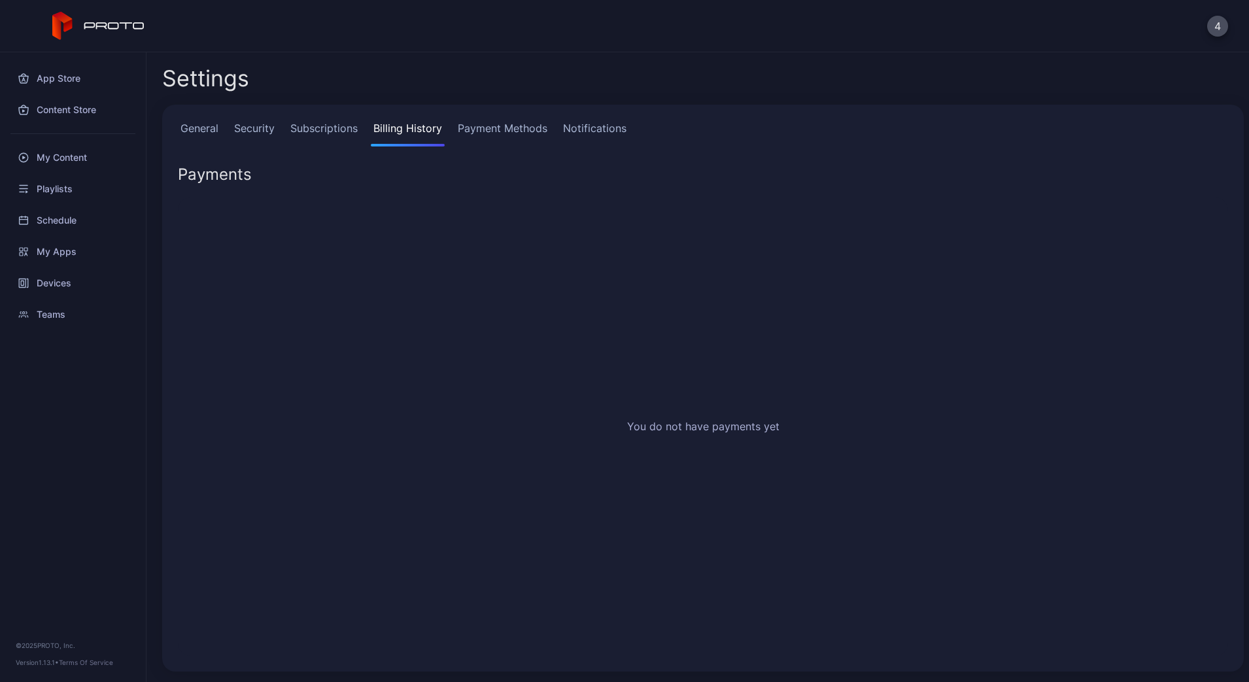
click at [500, 127] on link "Payment Methods" at bounding box center [502, 133] width 95 height 26
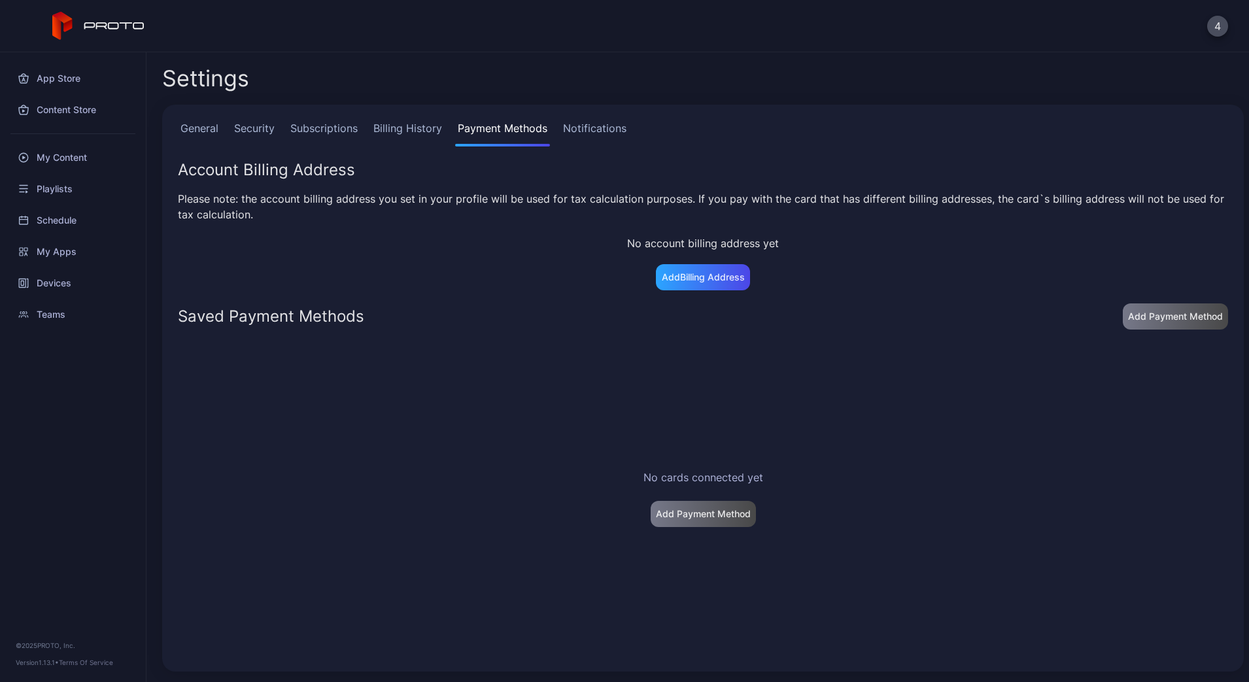
click at [317, 136] on link "Subscriptions" at bounding box center [324, 133] width 73 height 26
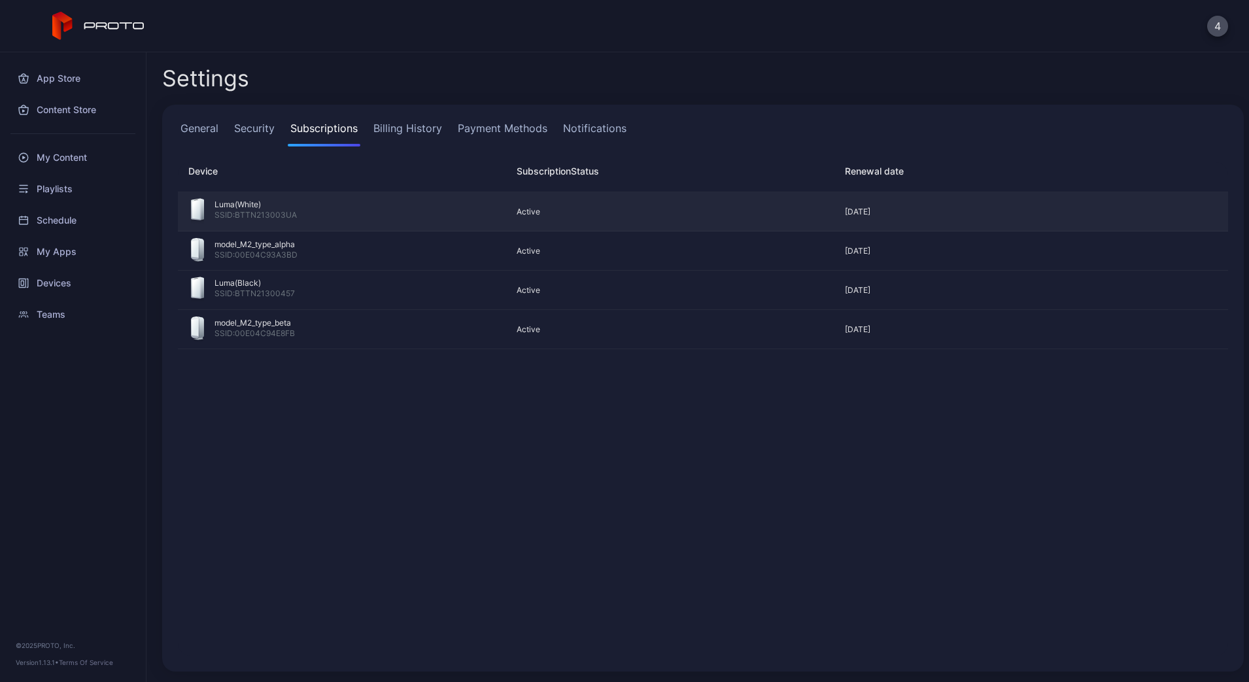
click at [283, 213] on div "SSID: BTTN213003UA" at bounding box center [255, 216] width 82 height 13
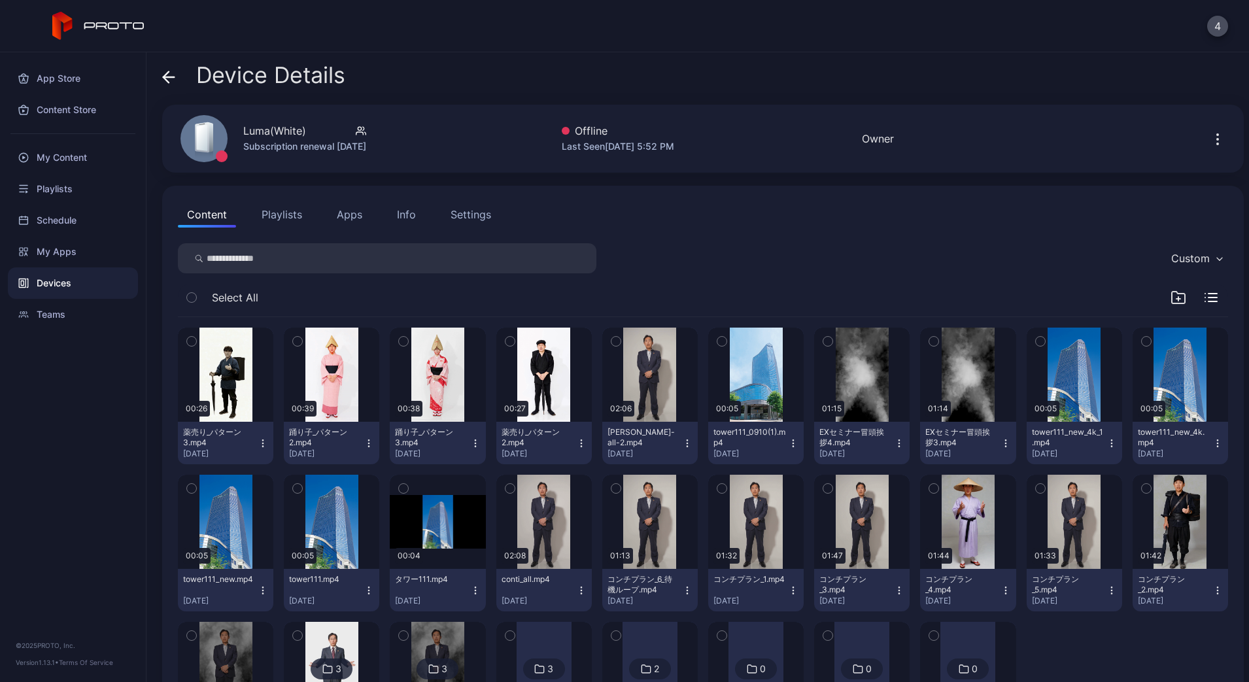
click at [172, 76] on icon at bounding box center [168, 77] width 13 height 13
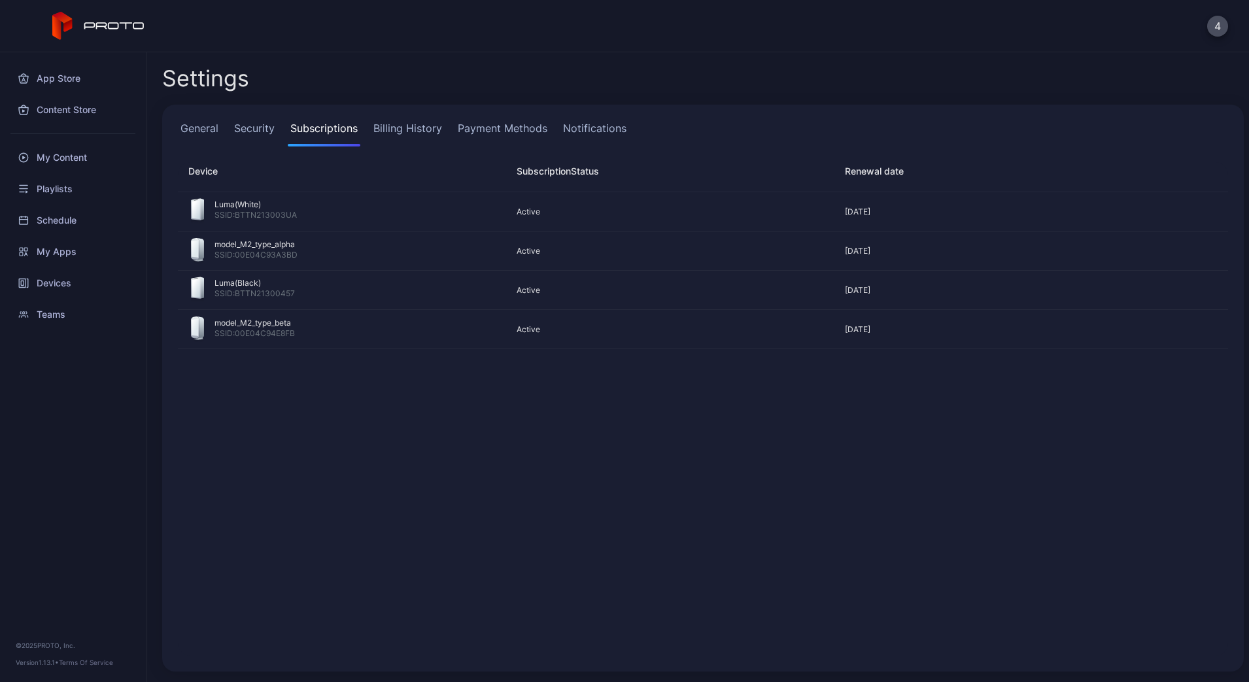
click at [500, 127] on link "Payment Methods" at bounding box center [502, 133] width 95 height 26
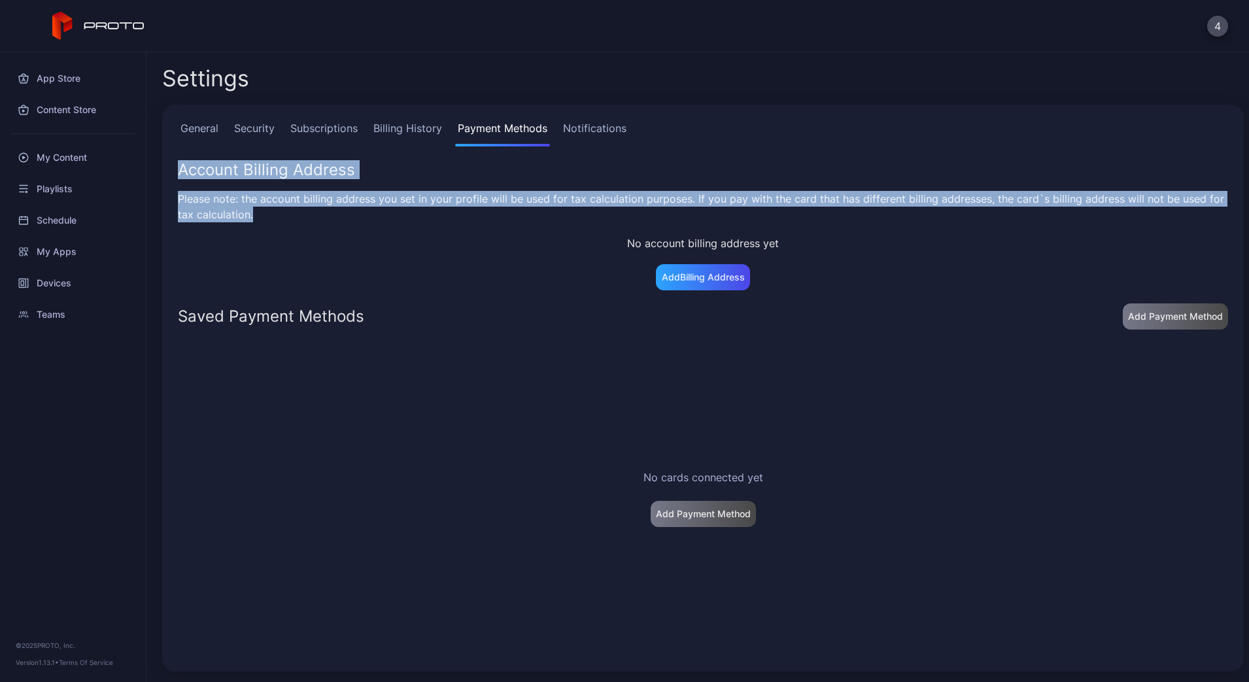
drag, startPoint x: 255, startPoint y: 209, endPoint x: 177, endPoint y: 171, distance: 86.9
click at [177, 171] on div "General Security Subscriptions Billing History Payment Methods Notifications Ac…" at bounding box center [703, 388] width 1082 height 567
copy div "Account Billing Address Please note: the account billing address you set in you…"
click at [591, 133] on link "Notifications" at bounding box center [594, 133] width 69 height 26
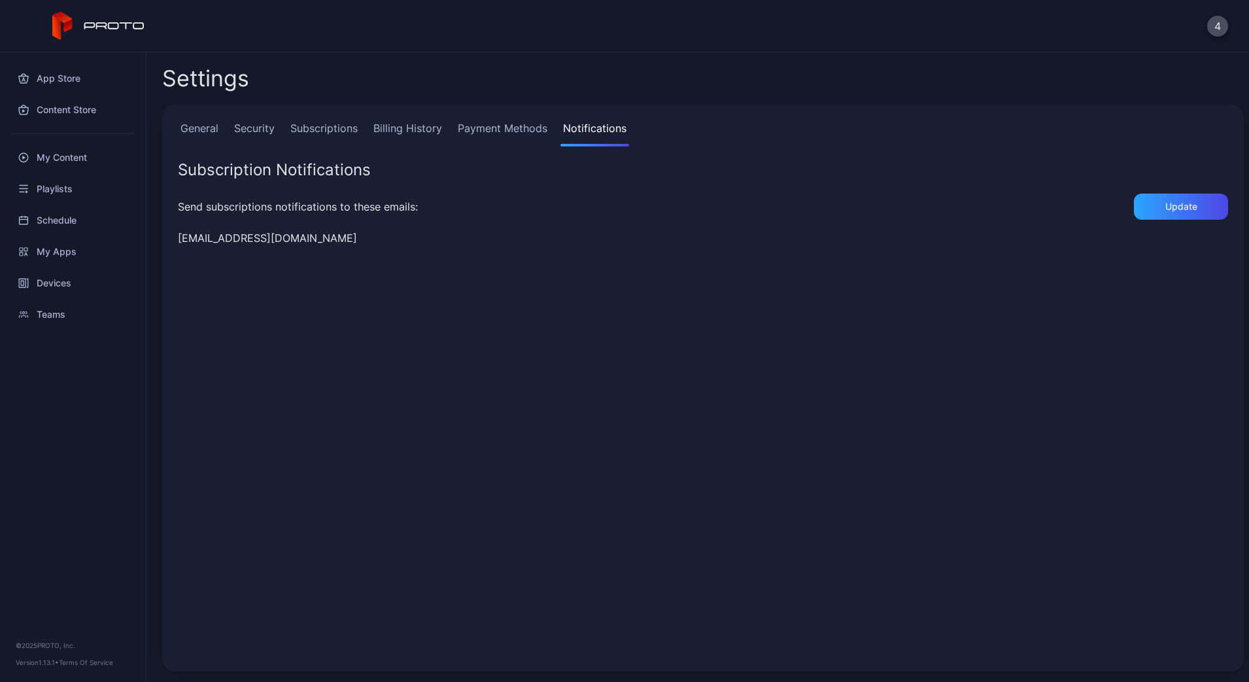
click at [521, 126] on link "Payment Methods" at bounding box center [502, 133] width 95 height 26
